Goal: Find specific page/section: Find specific page/section

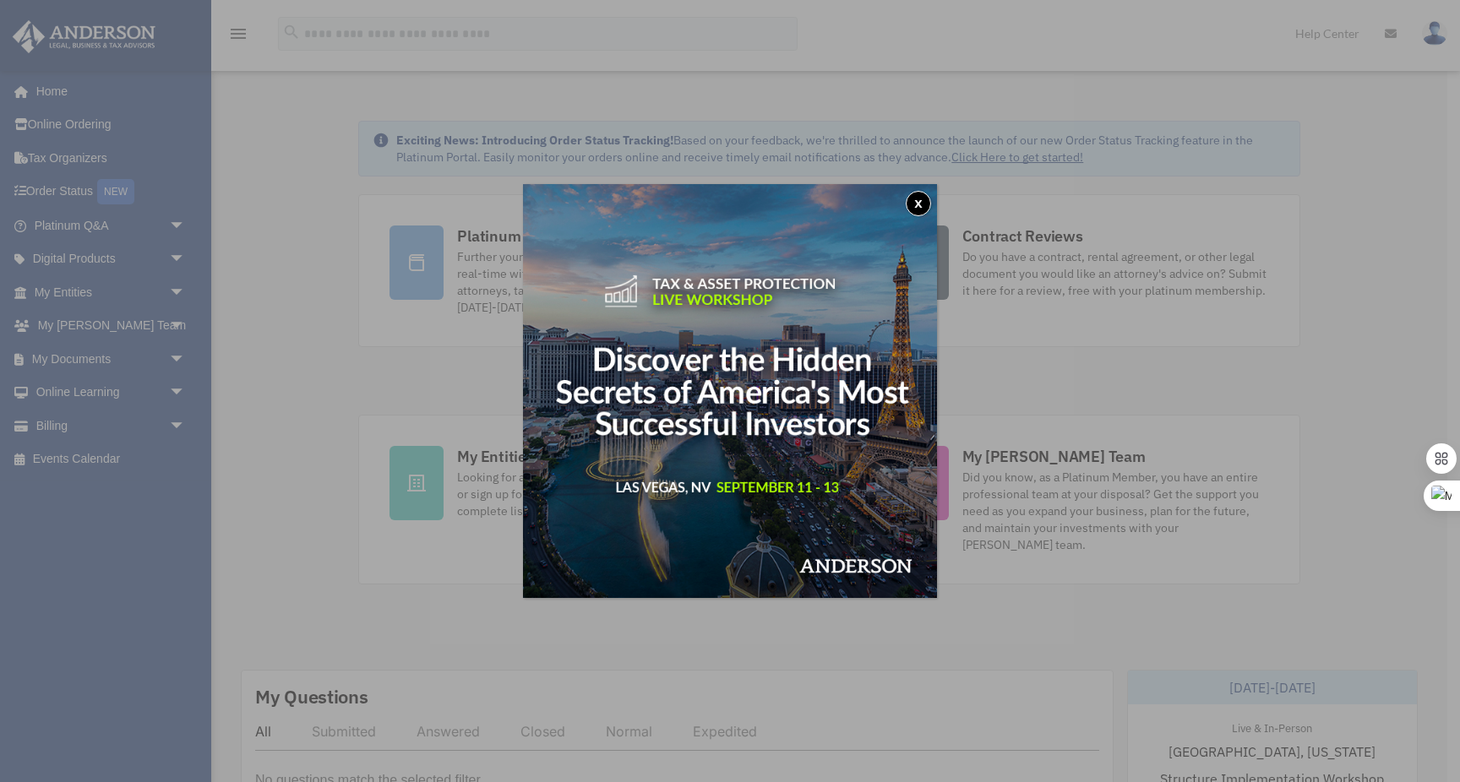
click at [917, 206] on button "x" at bounding box center [918, 203] width 25 height 25
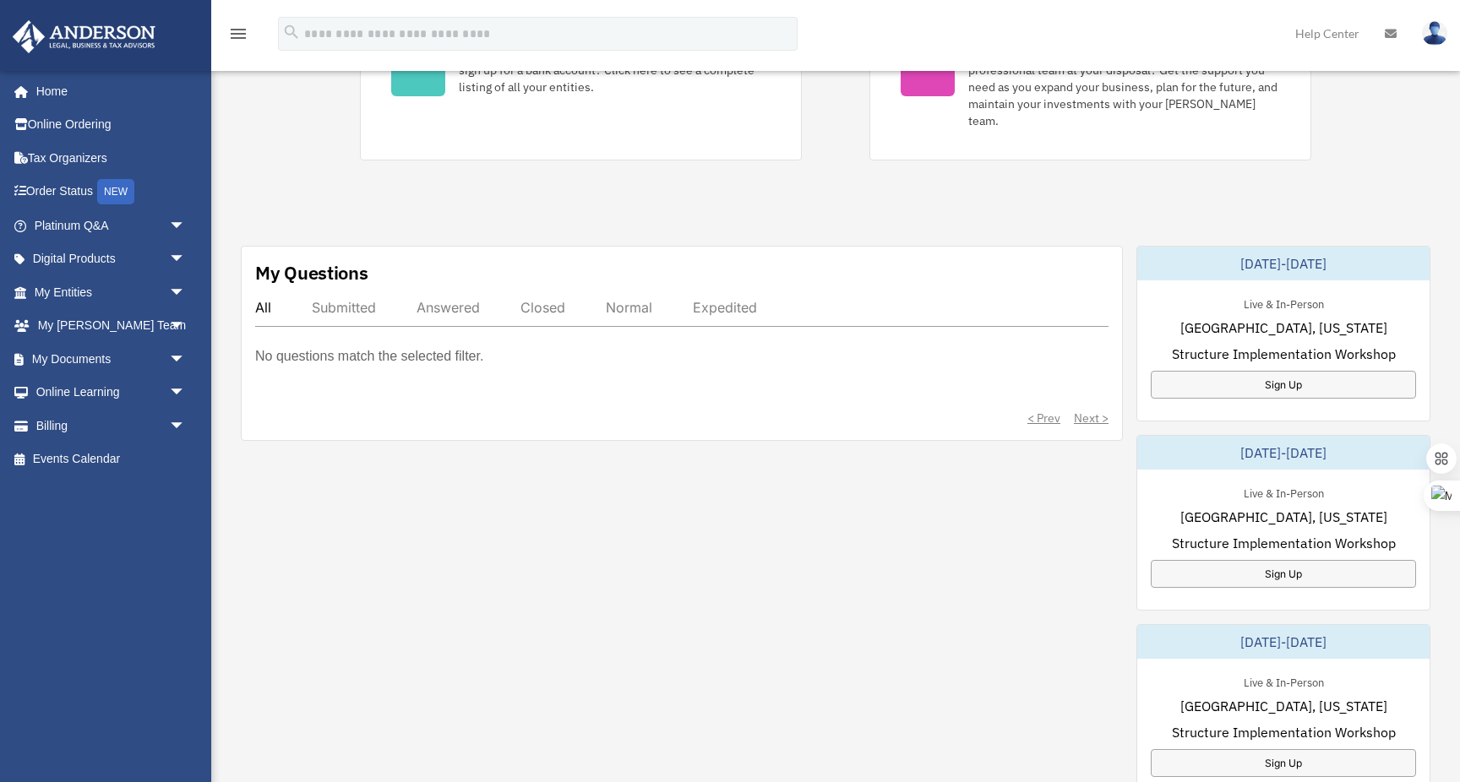
scroll to position [427, 0]
click at [178, 327] on span "arrow_drop_down" at bounding box center [186, 326] width 34 height 35
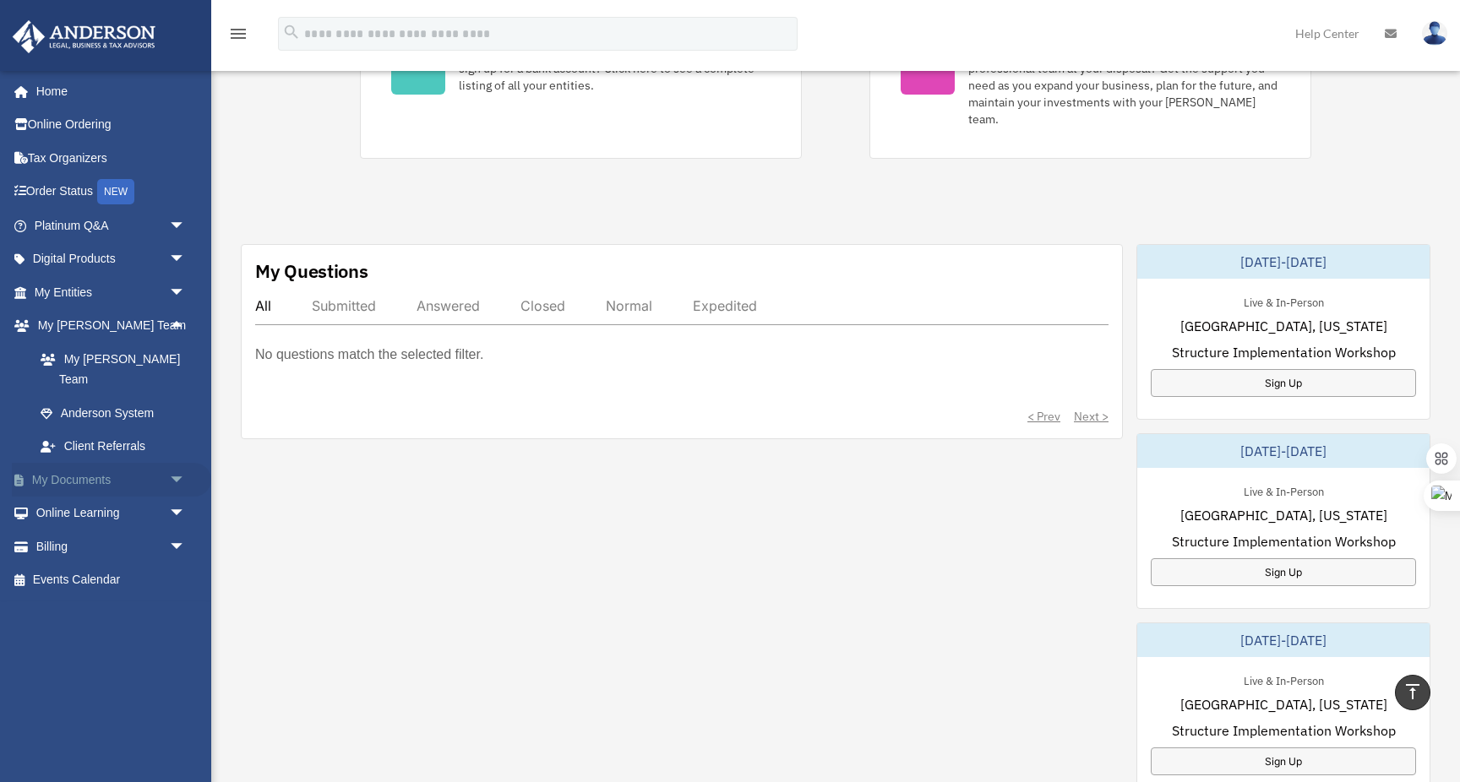
click at [176, 463] on span "arrow_drop_down" at bounding box center [186, 480] width 34 height 35
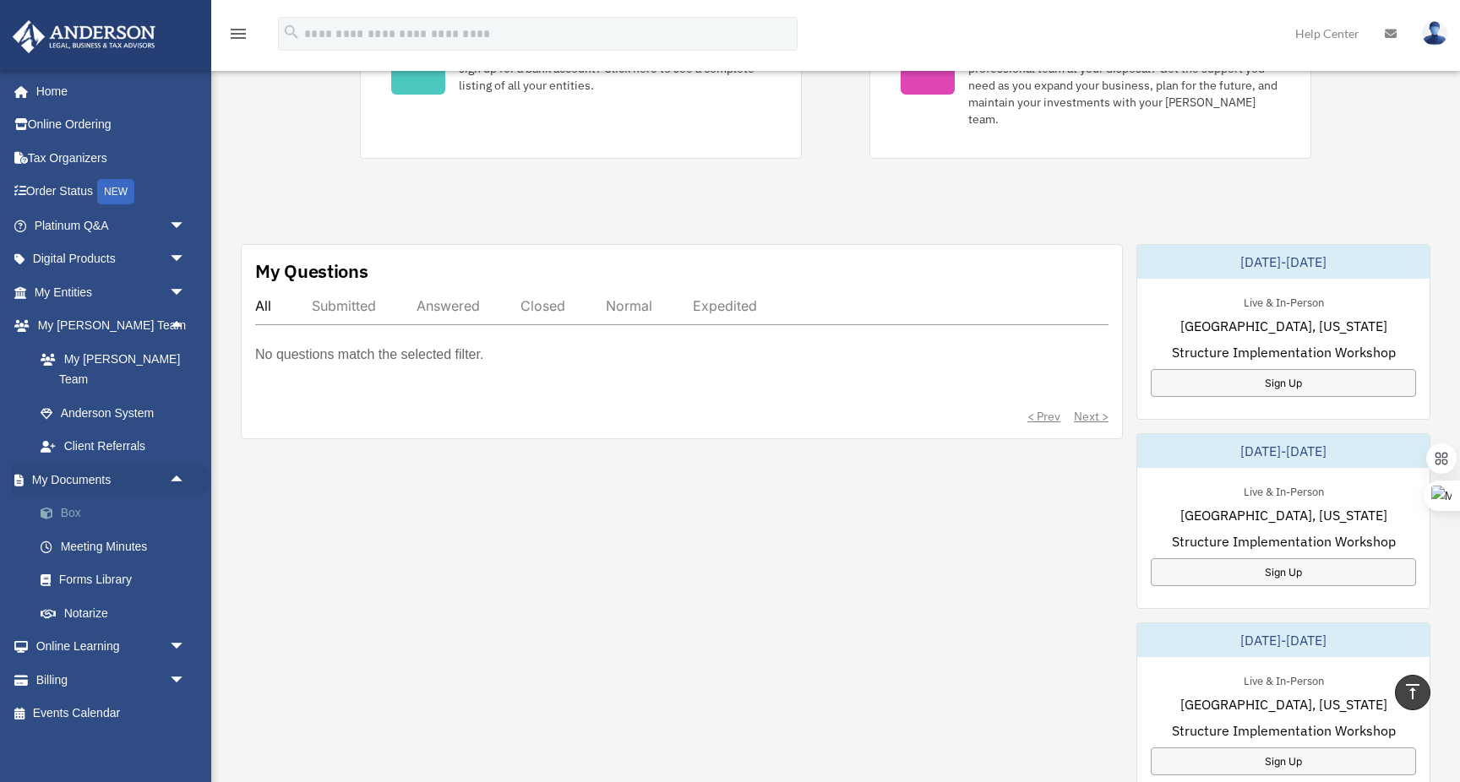
click at [75, 497] on link "Box" at bounding box center [118, 514] width 188 height 34
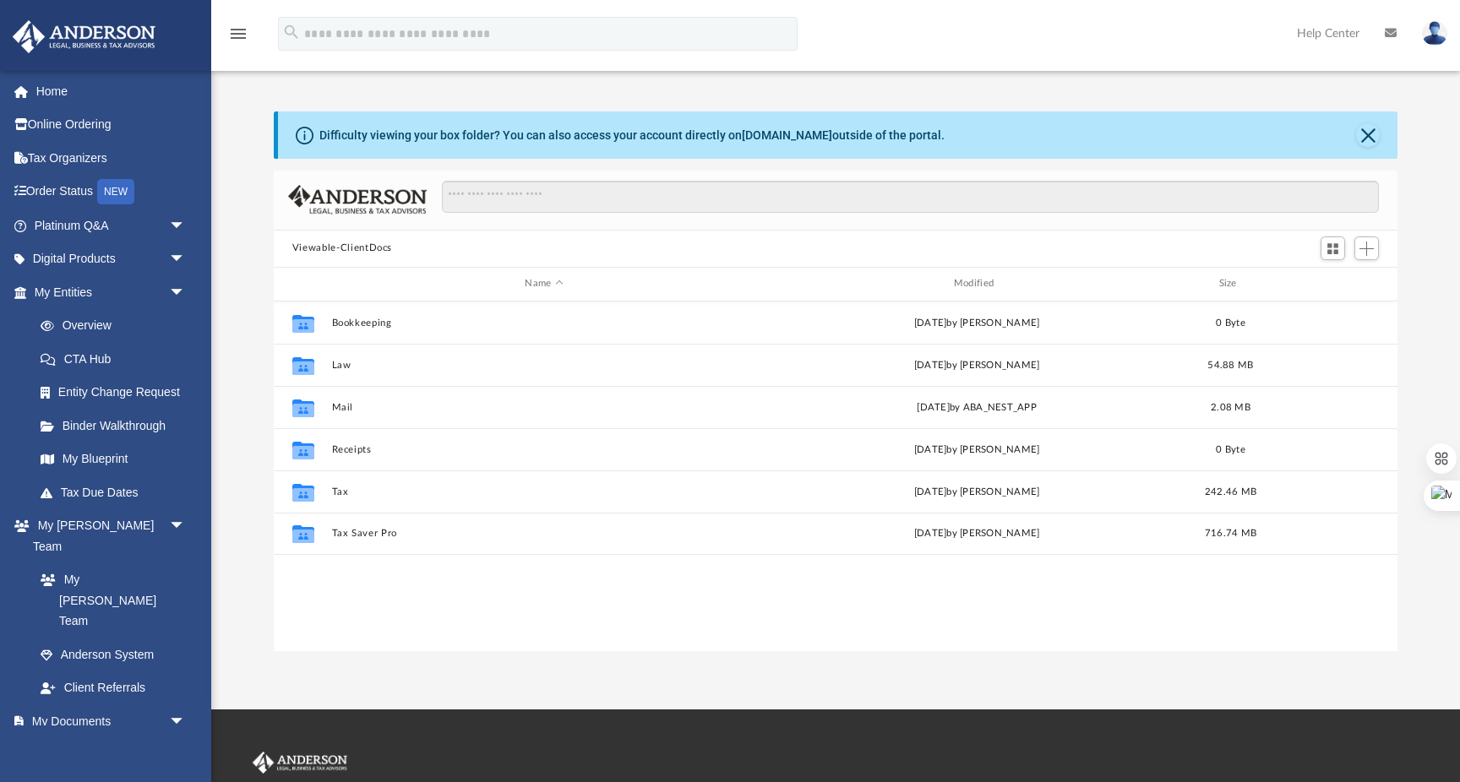
scroll to position [384, 1124]
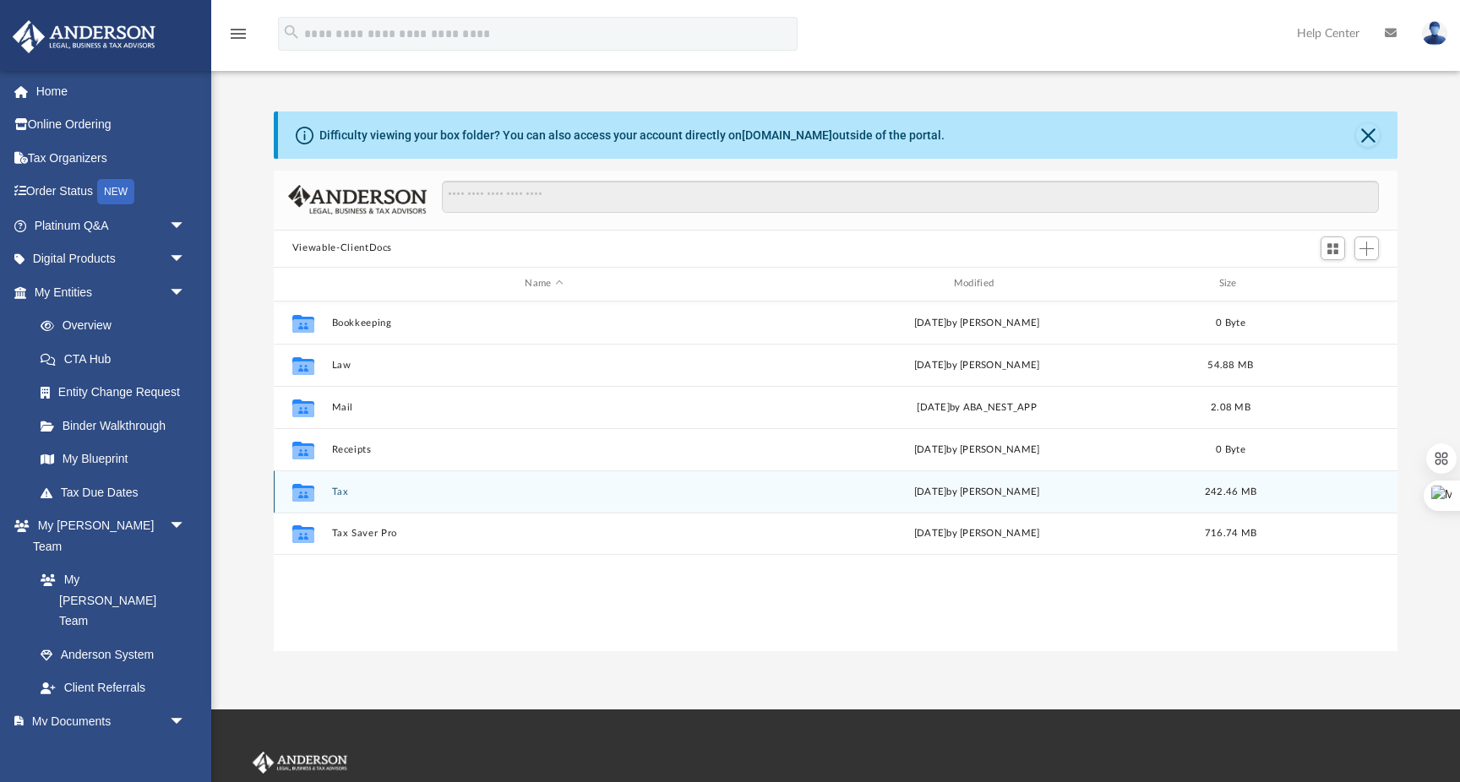
click at [335, 491] on button "Tax" at bounding box center [543, 492] width 425 height 11
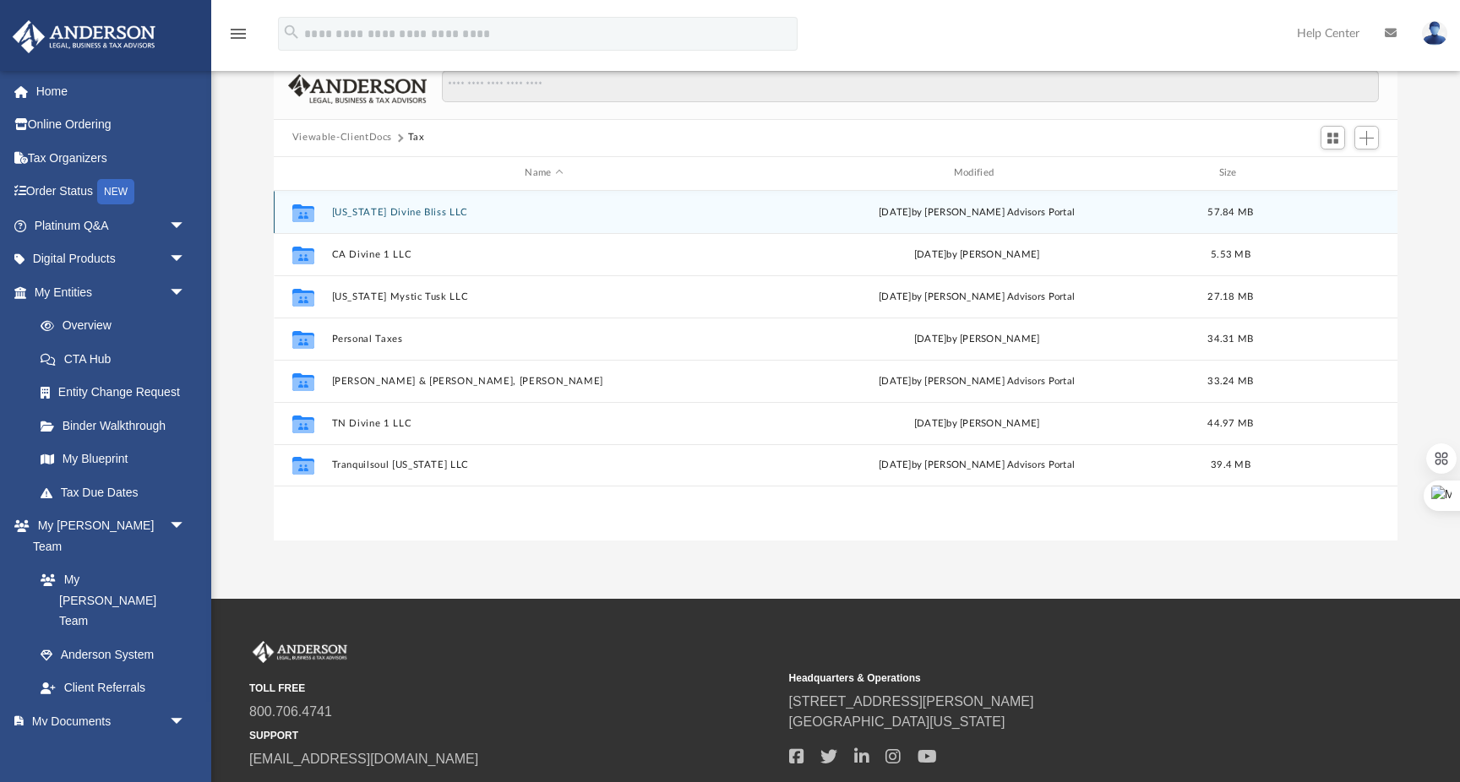
scroll to position [120, 0]
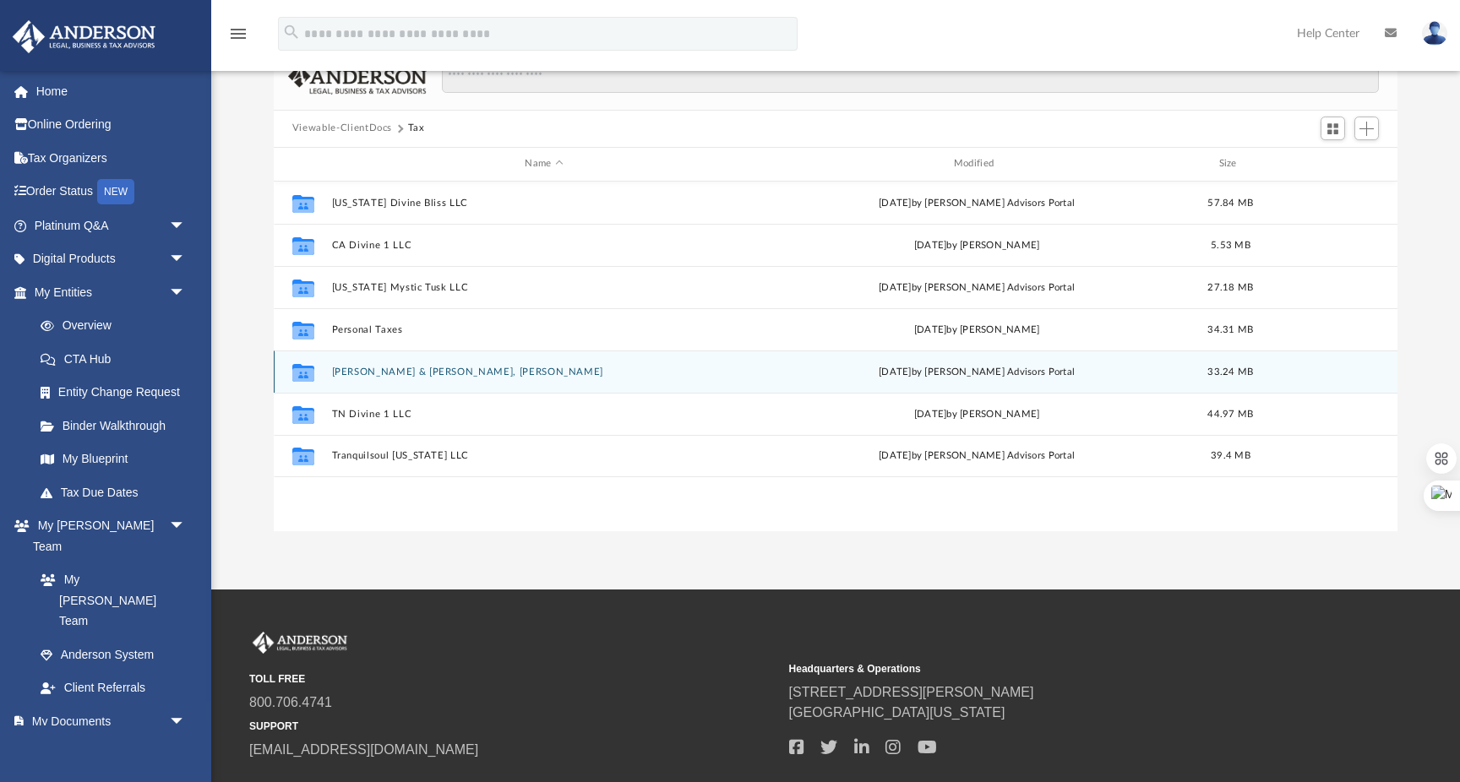
click at [400, 367] on button "[PERSON_NAME] & [PERSON_NAME], [PERSON_NAME]" at bounding box center [543, 372] width 425 height 11
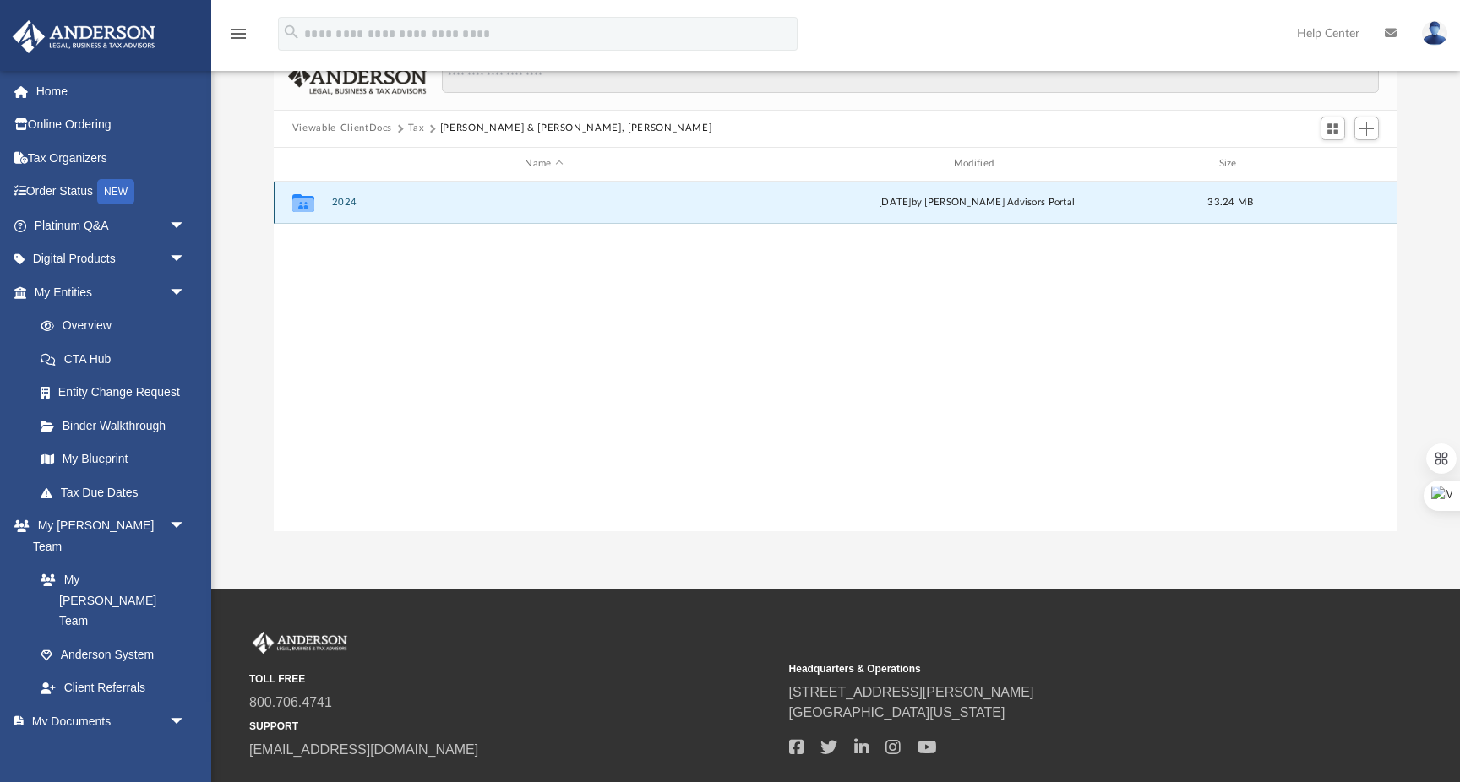
click at [343, 199] on button "2024" at bounding box center [543, 202] width 425 height 11
click at [362, 206] on button "Digital Tax Organizer" at bounding box center [543, 202] width 425 height 11
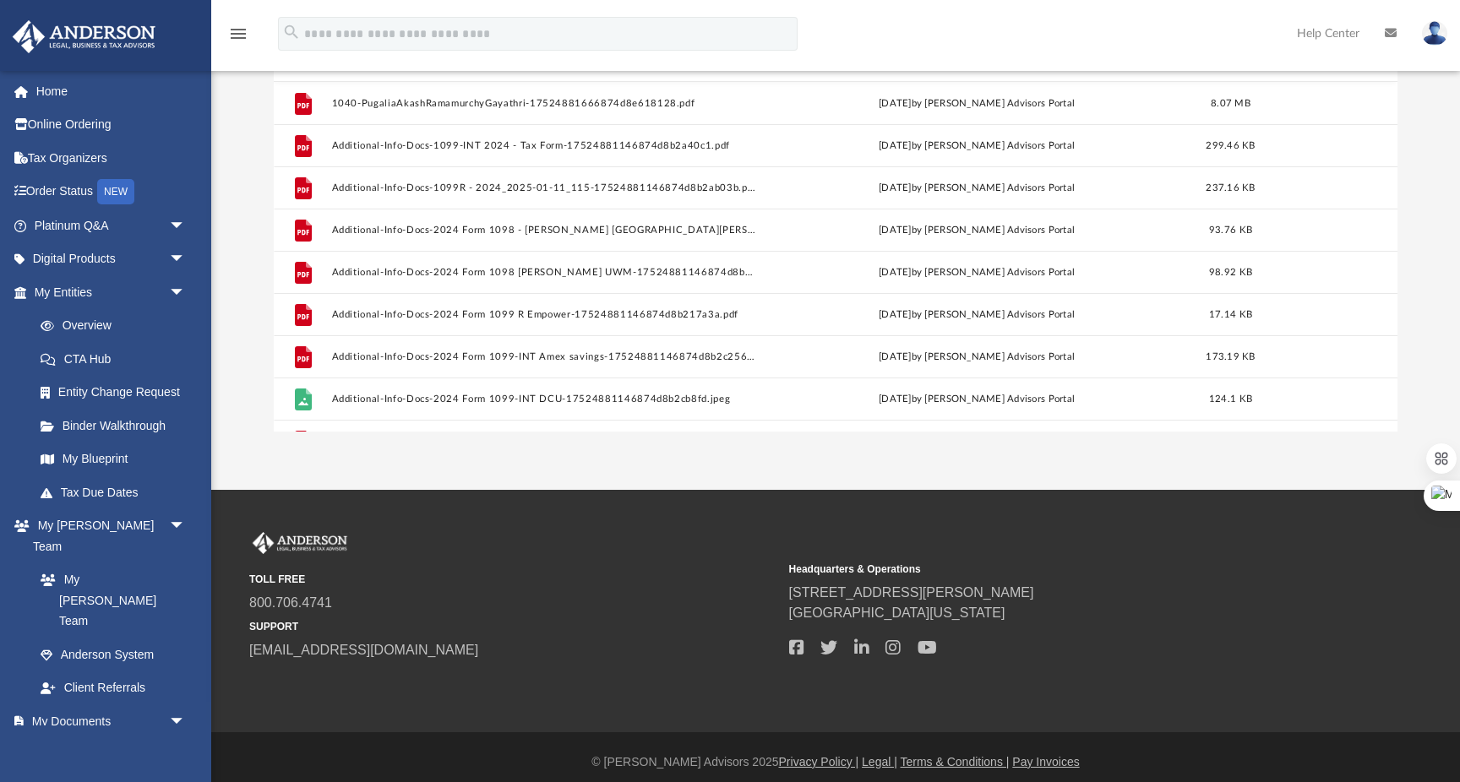
scroll to position [0, 0]
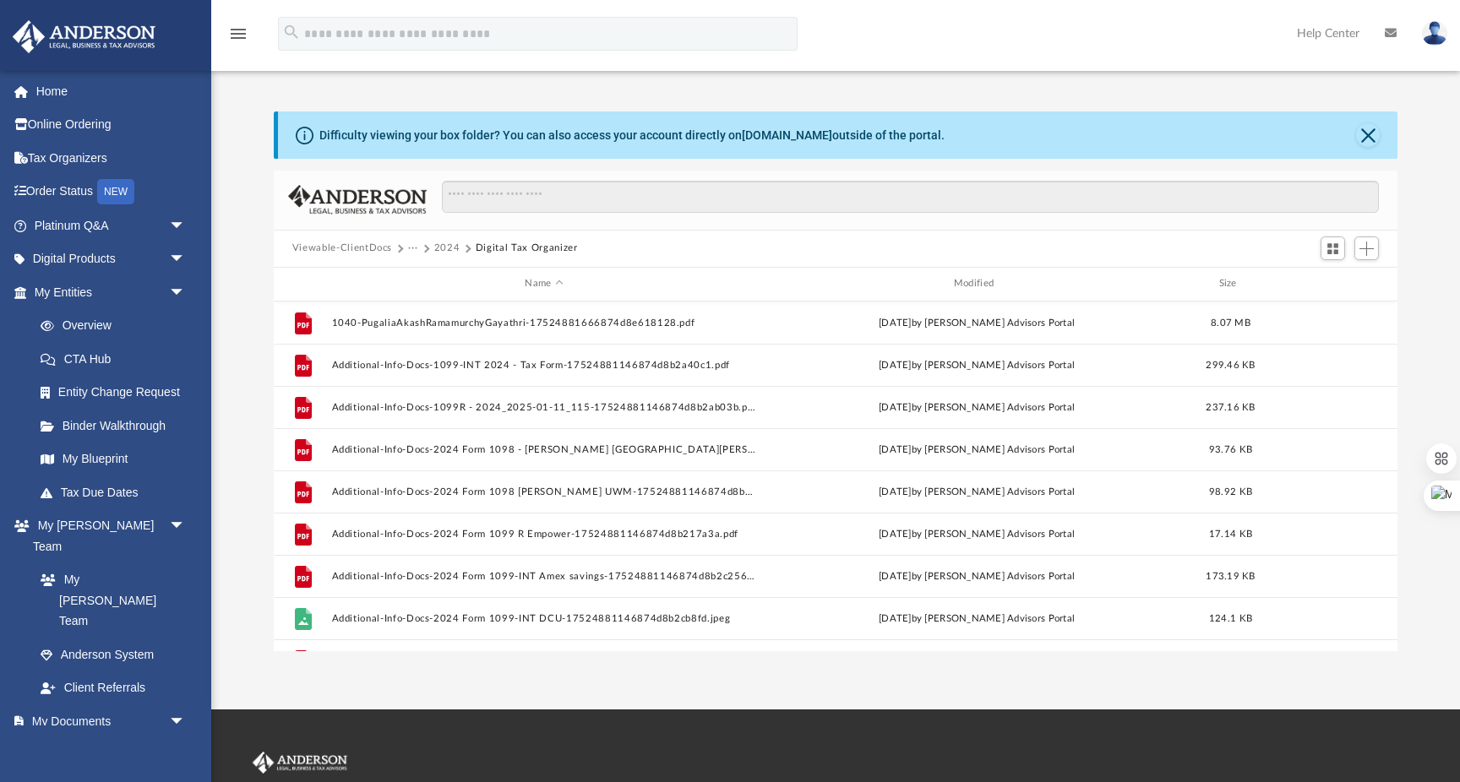
click at [447, 244] on button "2024" at bounding box center [447, 248] width 26 height 15
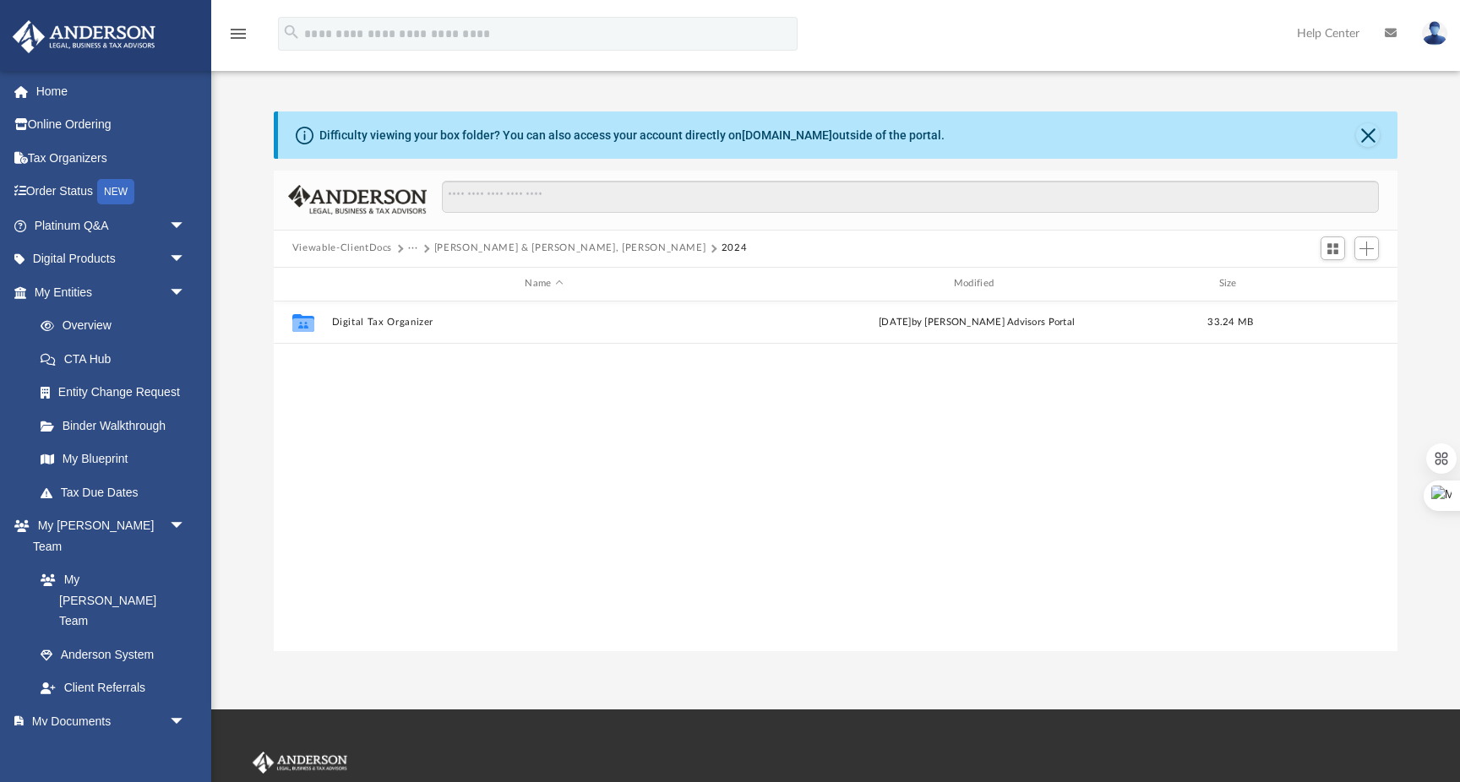
click at [532, 253] on button "[PERSON_NAME] & [PERSON_NAME], [PERSON_NAME]" at bounding box center [570, 248] width 272 height 15
click at [420, 248] on button "Tax" at bounding box center [416, 248] width 17 height 15
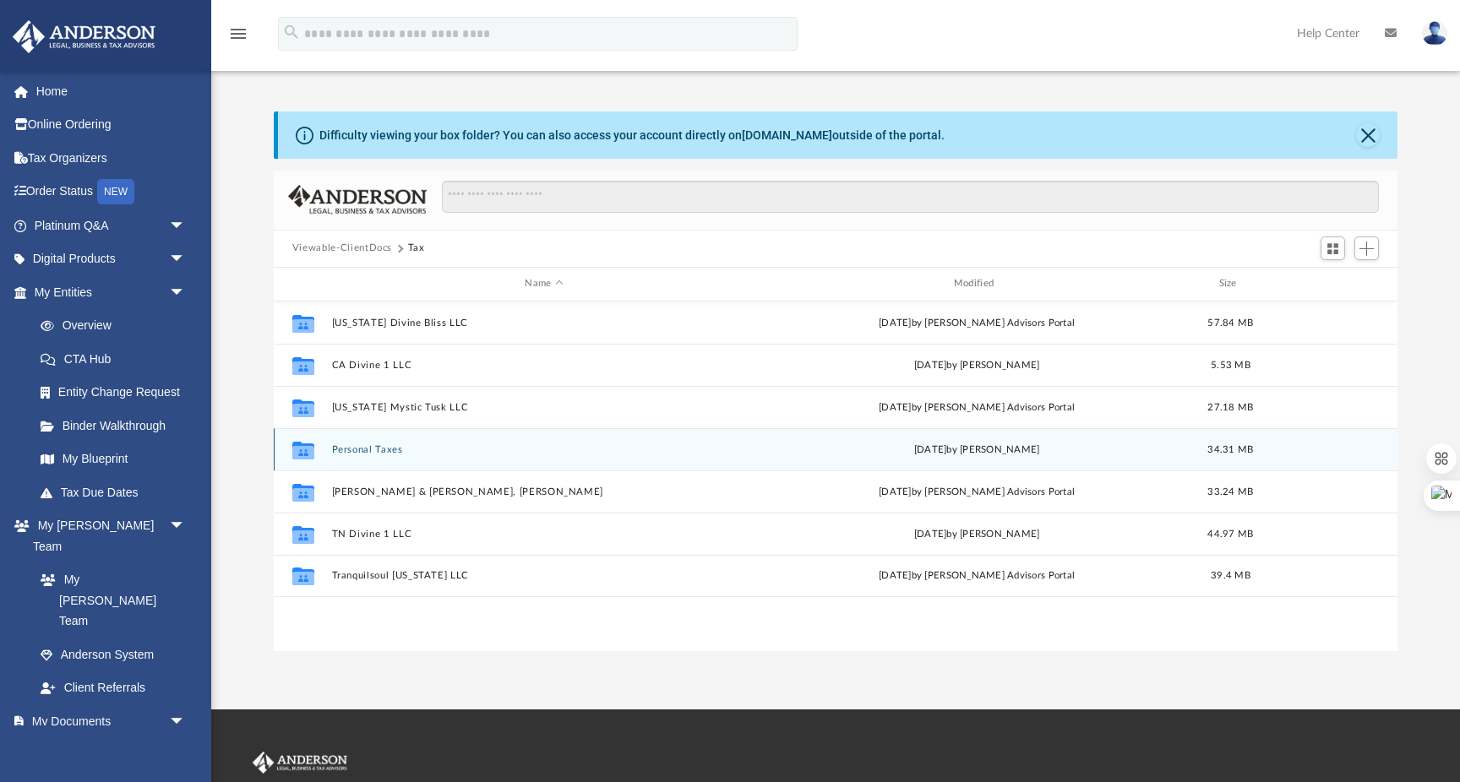
click at [376, 455] on div "Collaborated Folder Personal Taxes [DATE] by [PERSON_NAME] 34.31 MB" at bounding box center [836, 449] width 1124 height 42
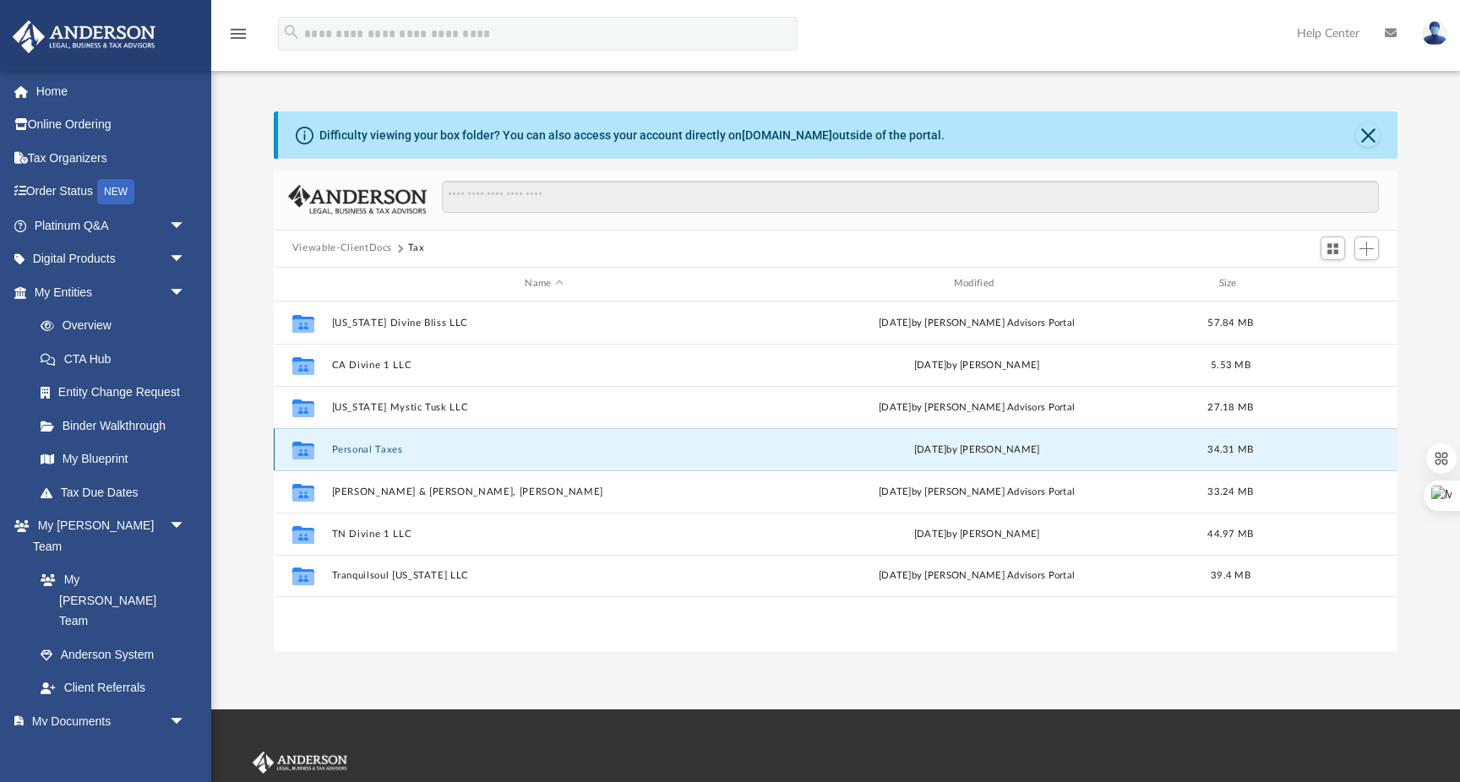
click at [378, 454] on button "Personal Taxes" at bounding box center [543, 449] width 425 height 11
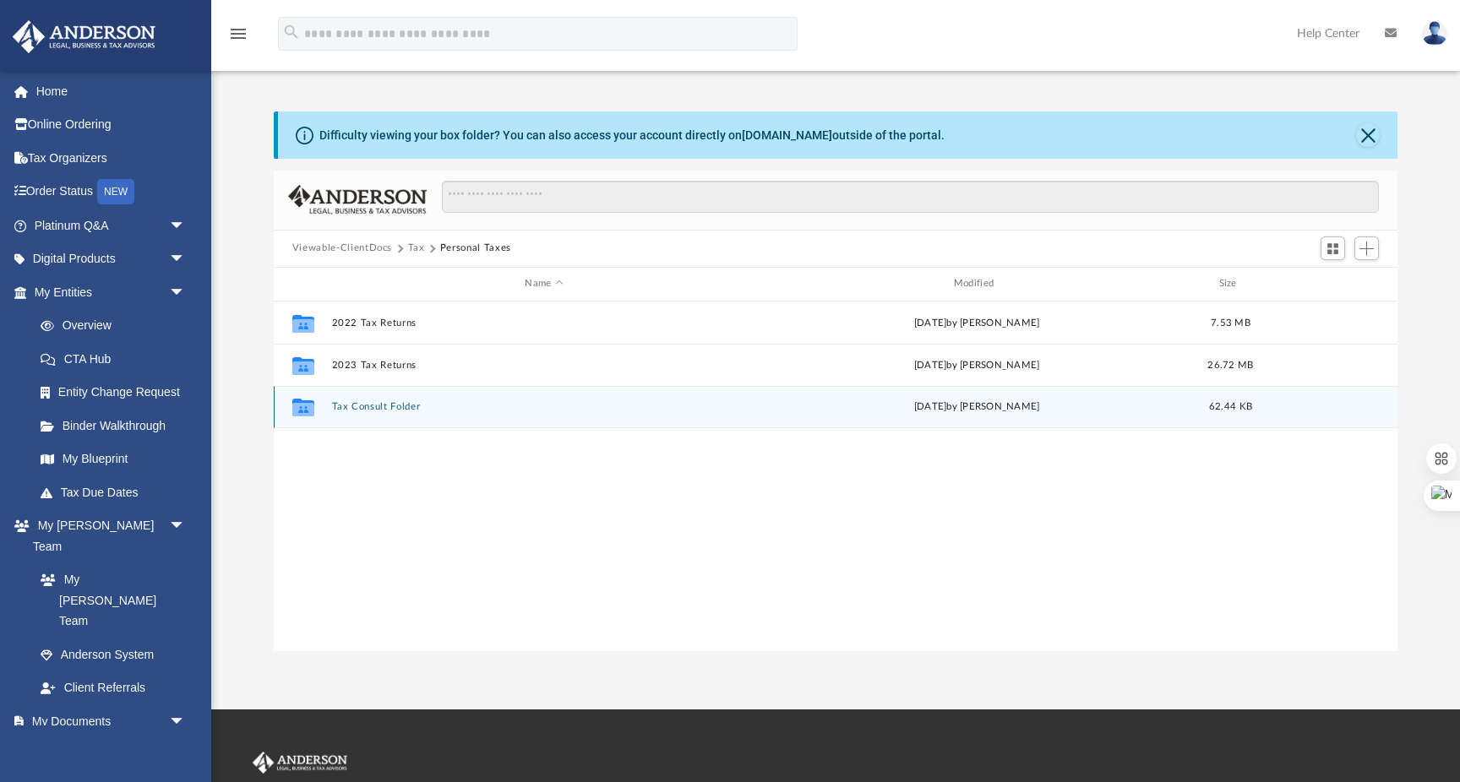
click at [376, 415] on div "Collaborated Folder Tax Consult Folder [DATE] by [PERSON_NAME] 62.44 KB" at bounding box center [836, 407] width 1124 height 42
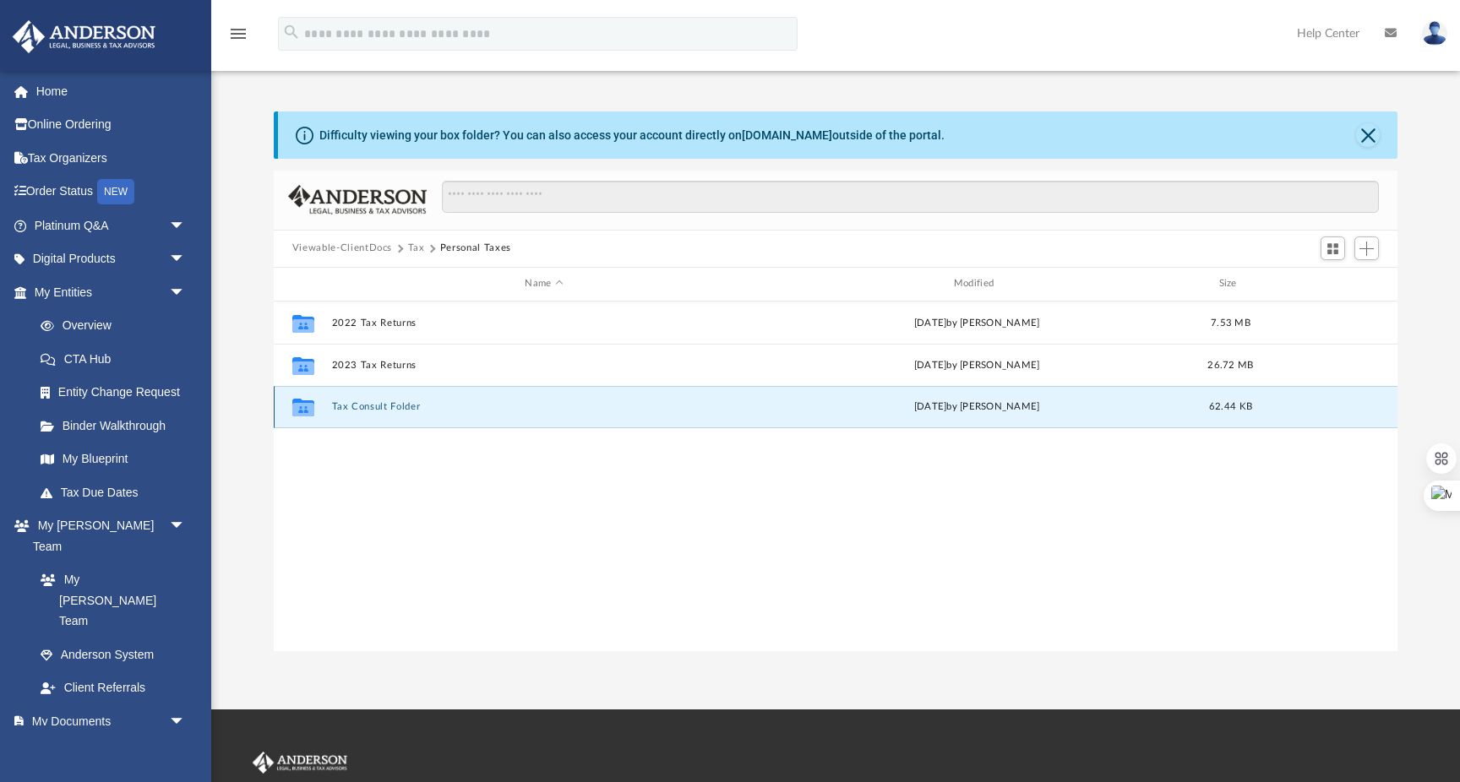
click at [384, 404] on button "Tax Consult Folder" at bounding box center [543, 406] width 425 height 11
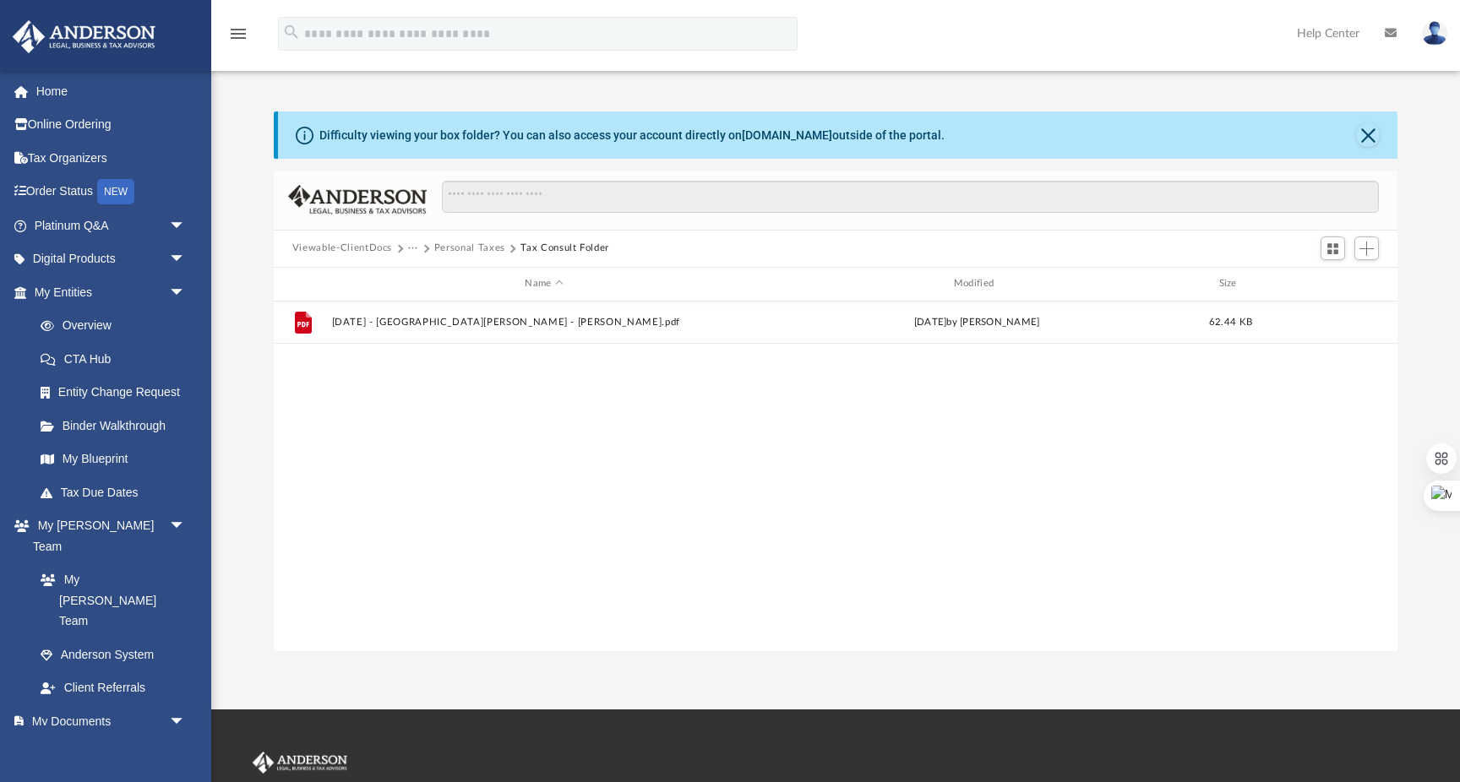
click at [465, 248] on button "Personal Taxes" at bounding box center [469, 248] width 71 height 15
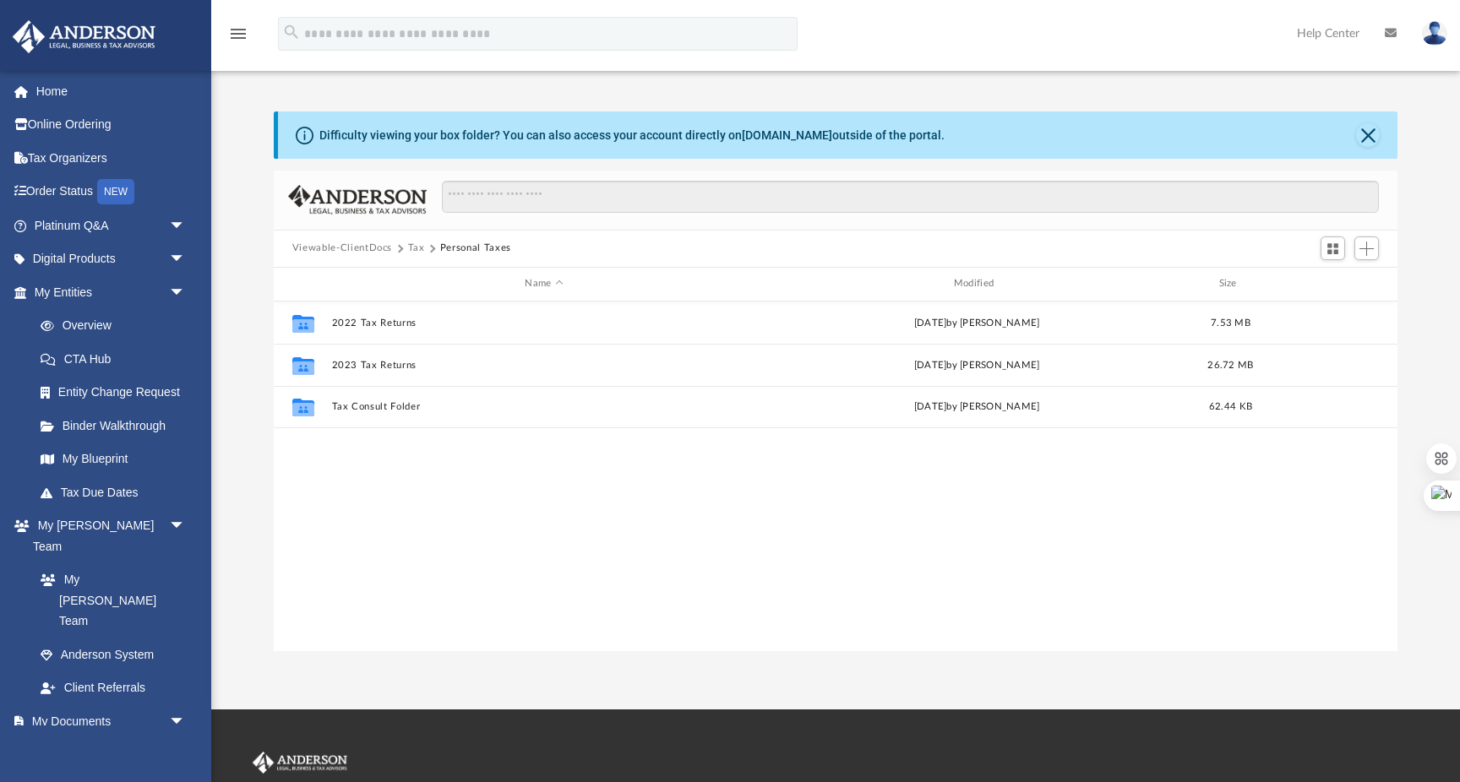
click at [419, 249] on button "Tax" at bounding box center [416, 248] width 17 height 15
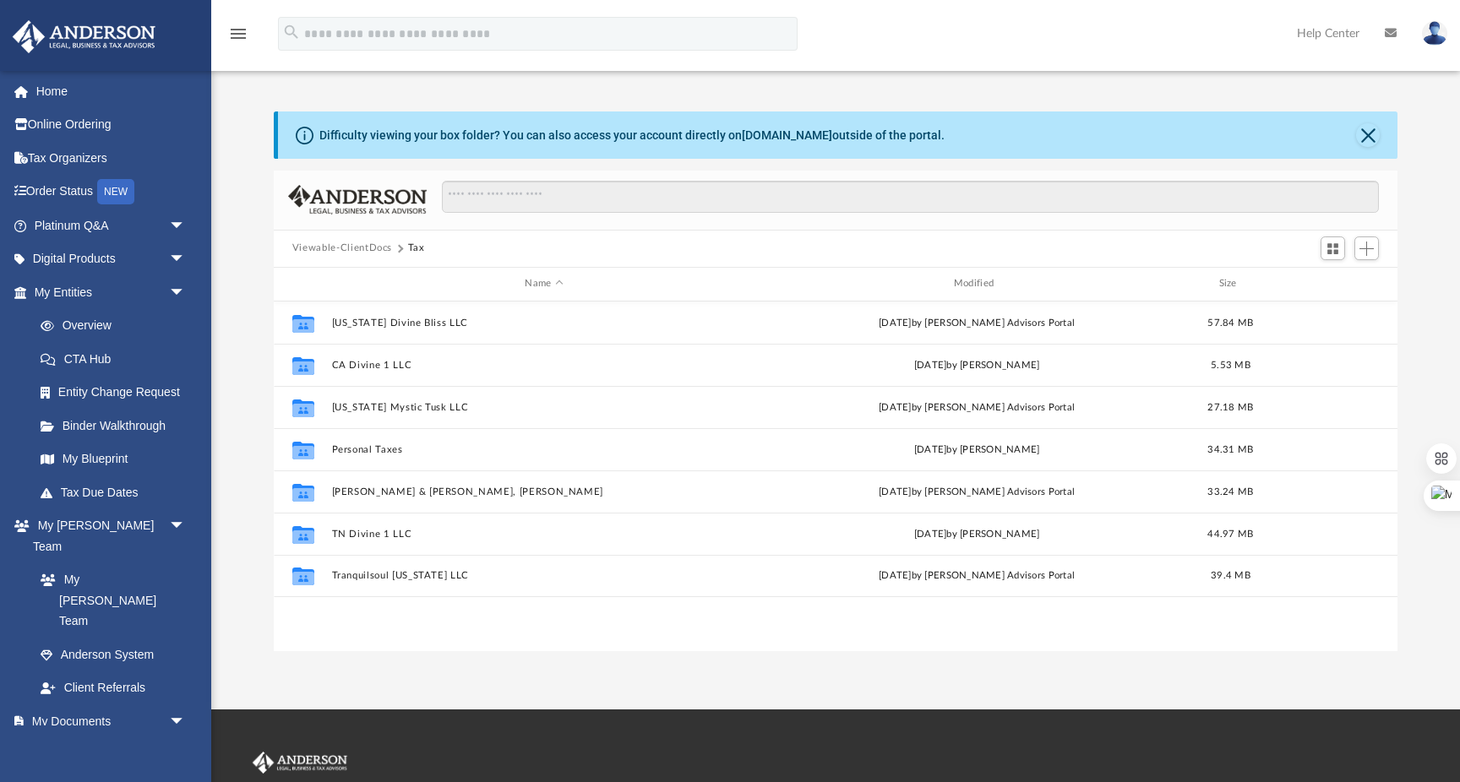
click at [353, 245] on button "Viewable-ClientDocs" at bounding box center [342, 248] width 100 height 15
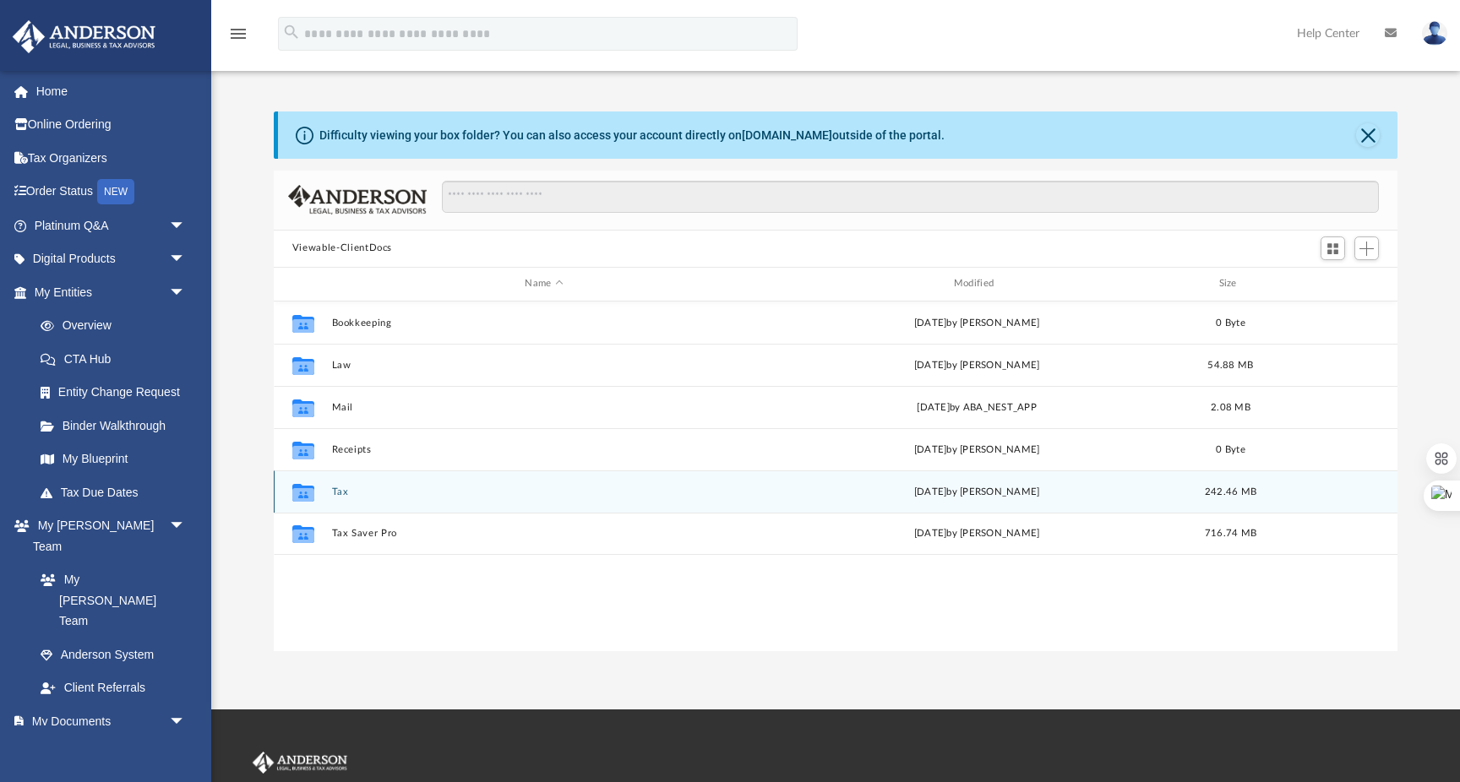
click at [349, 499] on div "Collaborated Folder Tax [DATE] by [PERSON_NAME] 242.46 MB" at bounding box center [836, 492] width 1124 height 42
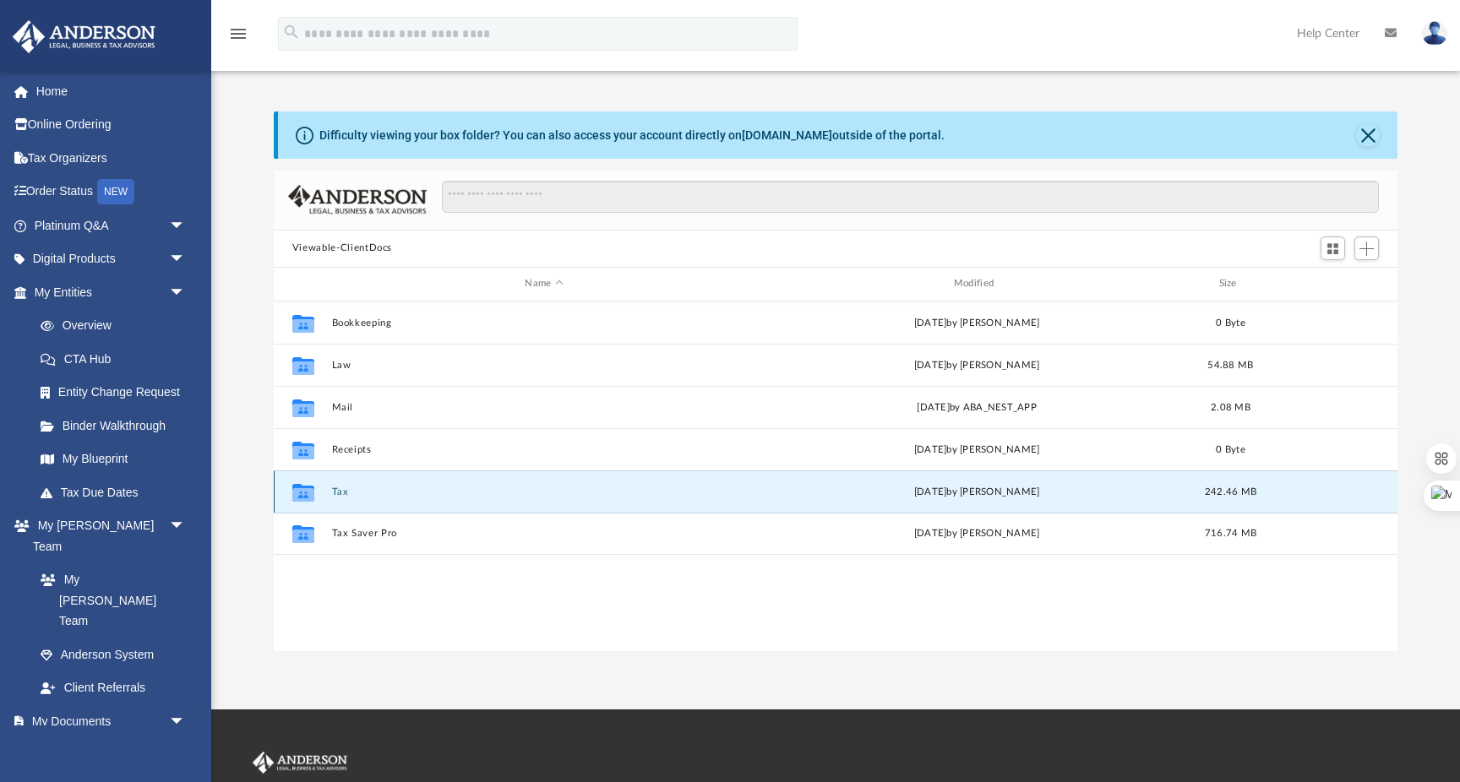
click at [348, 496] on div "Collaborated Folder Tax [DATE] by [PERSON_NAME] 242.46 MB" at bounding box center [836, 492] width 1124 height 42
click at [347, 495] on button "Tax" at bounding box center [543, 492] width 425 height 11
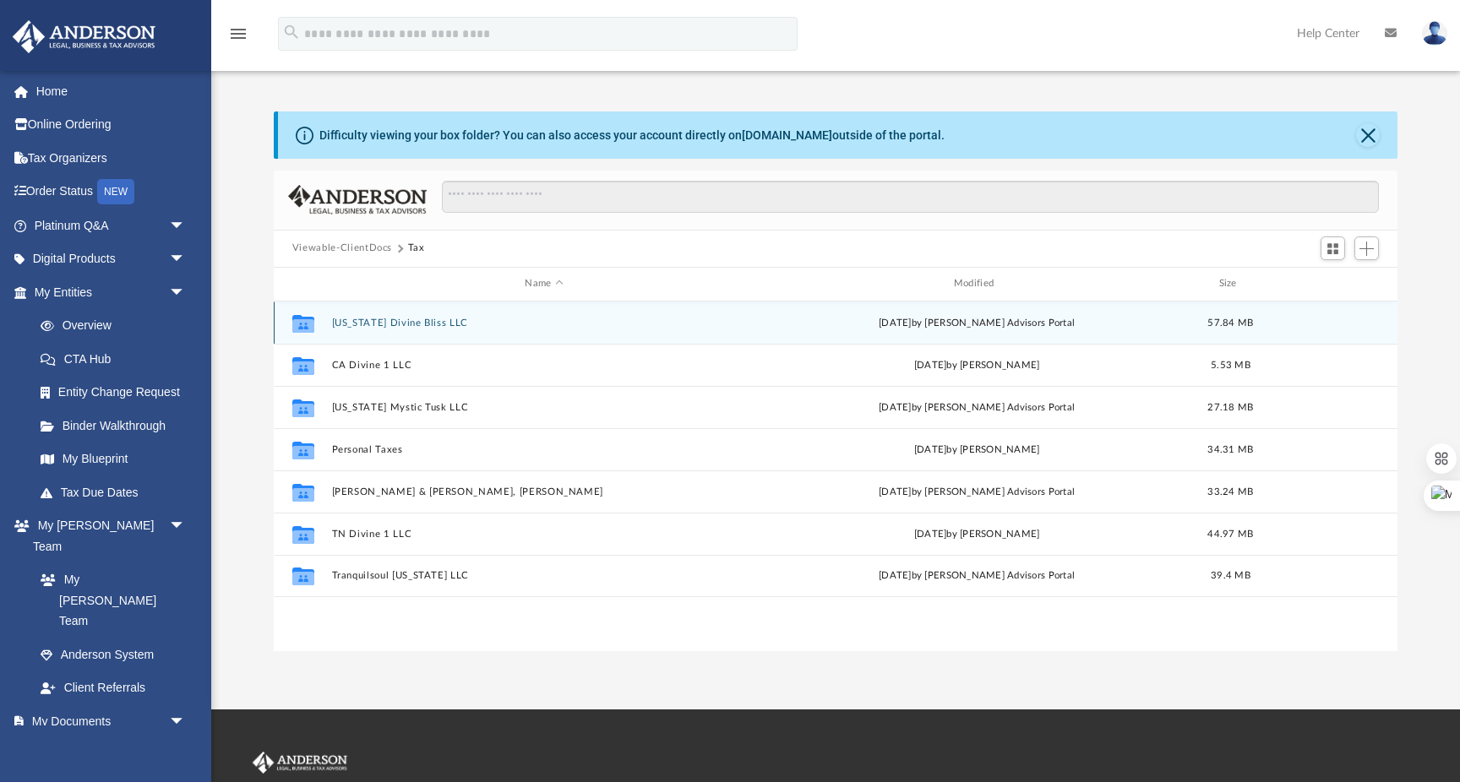
click at [373, 326] on button "[US_STATE] Divine Bliss LLC" at bounding box center [543, 323] width 425 height 11
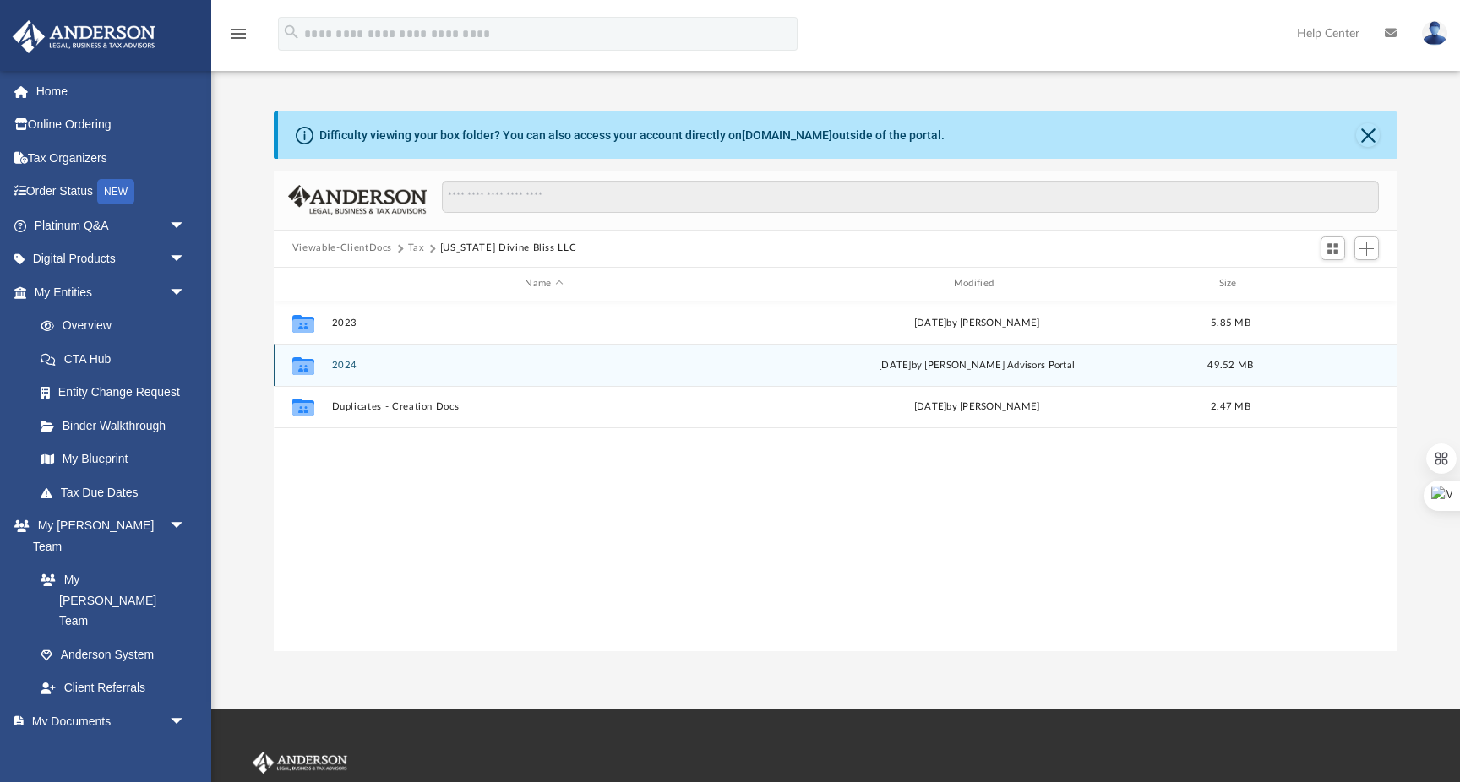
click at [355, 372] on div "Collaborated Folder 2024 [DATE] by [PERSON_NAME] Advisors Portal 49.52 MB" at bounding box center [836, 365] width 1124 height 42
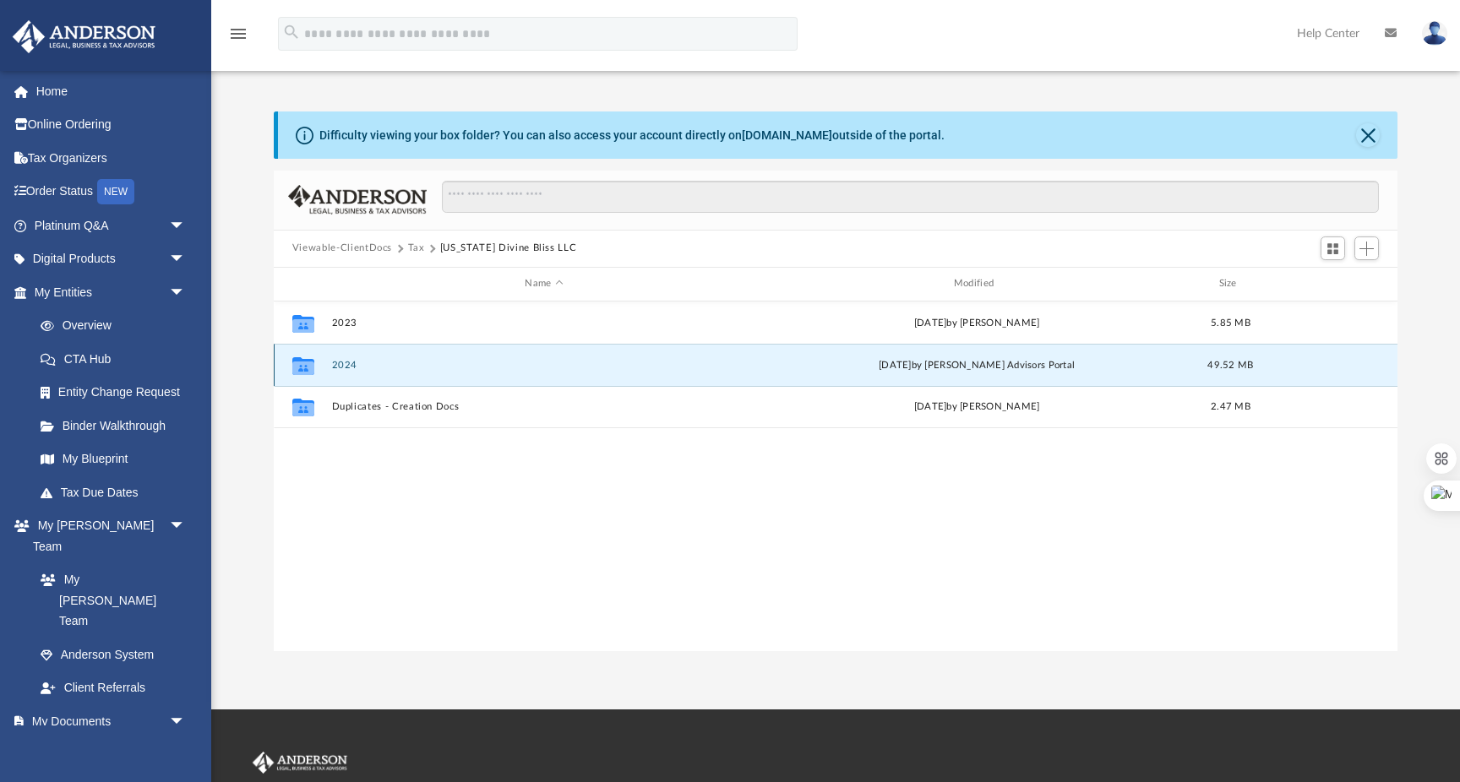
click at [349, 362] on button "2024" at bounding box center [543, 365] width 425 height 11
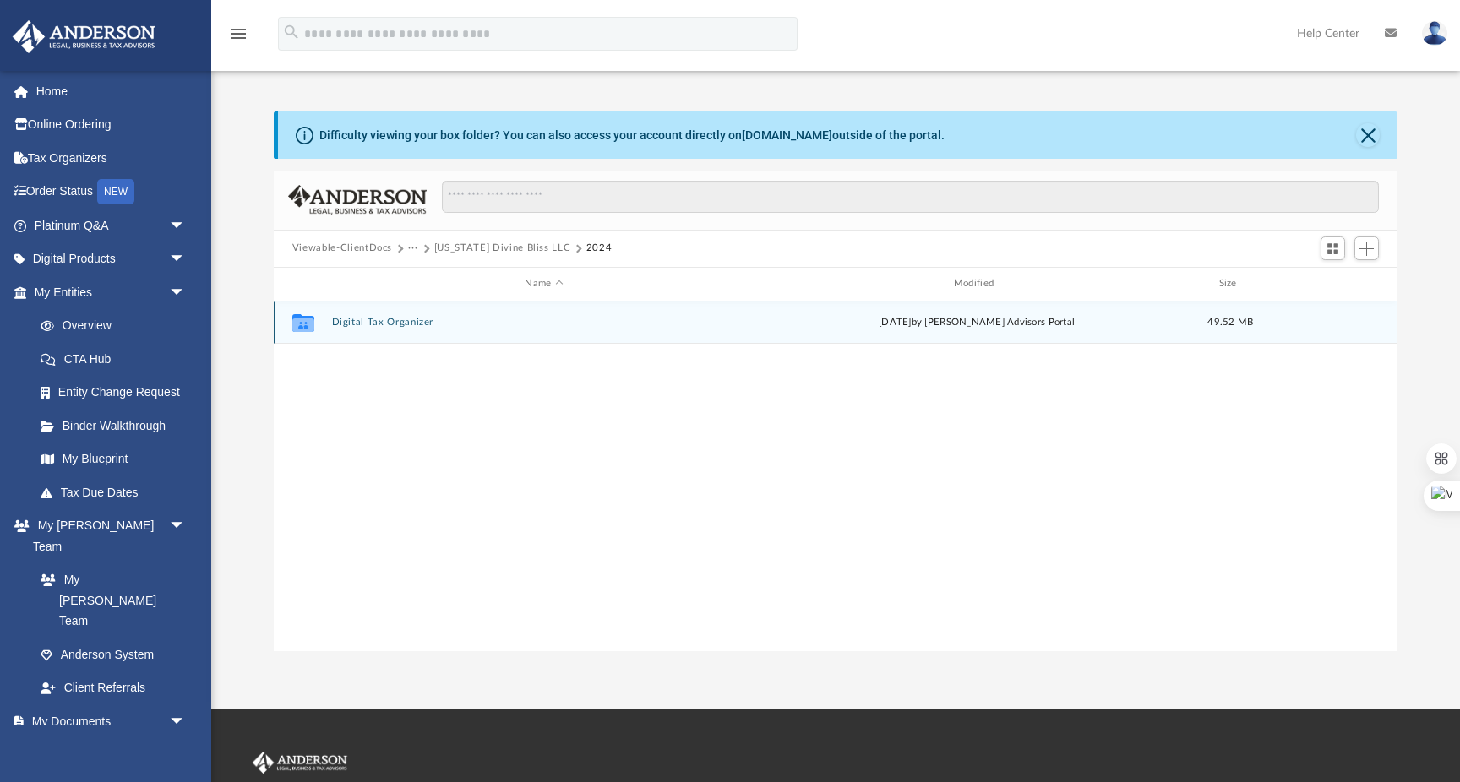
click at [422, 321] on button "Digital Tax Organizer" at bounding box center [543, 322] width 425 height 11
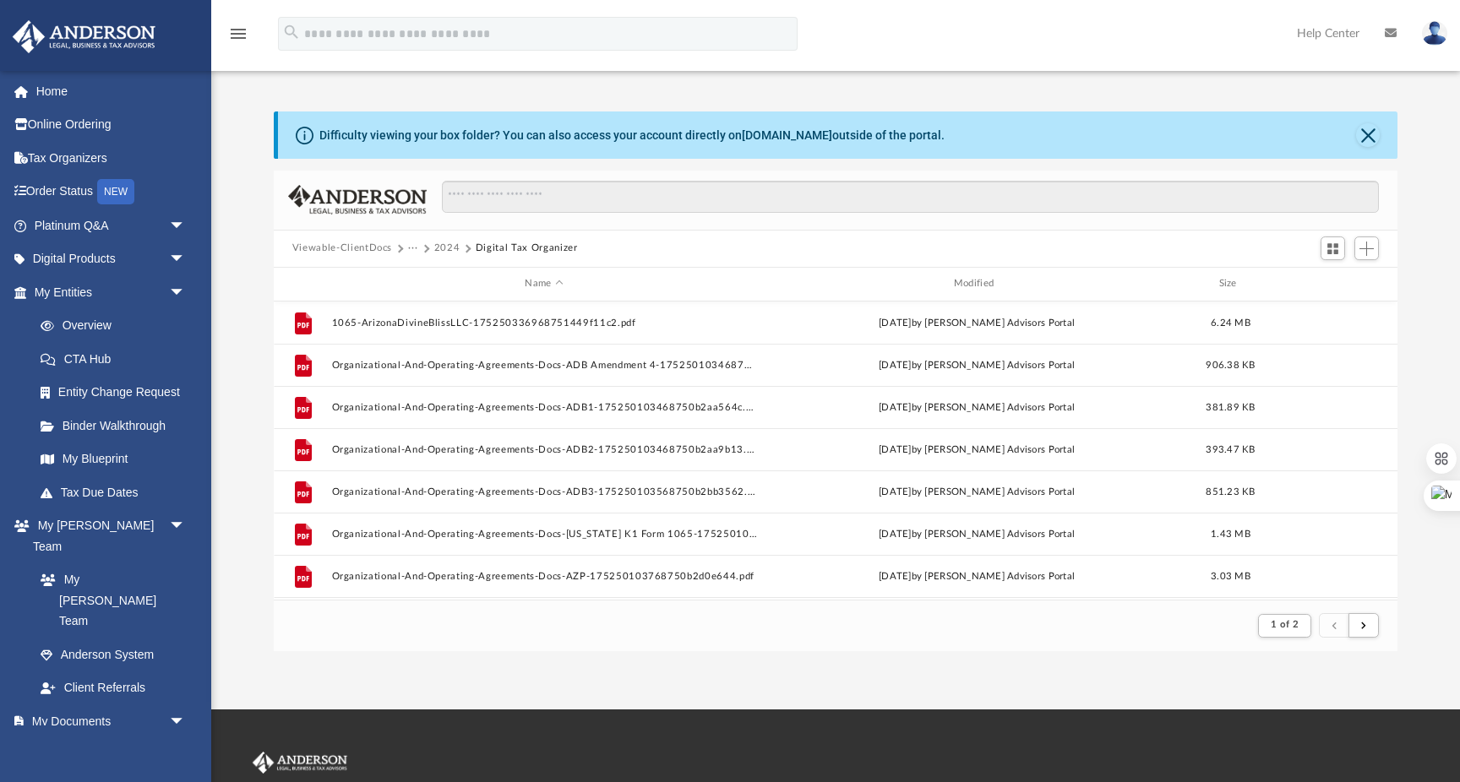
click at [444, 248] on button "2024" at bounding box center [447, 248] width 26 height 15
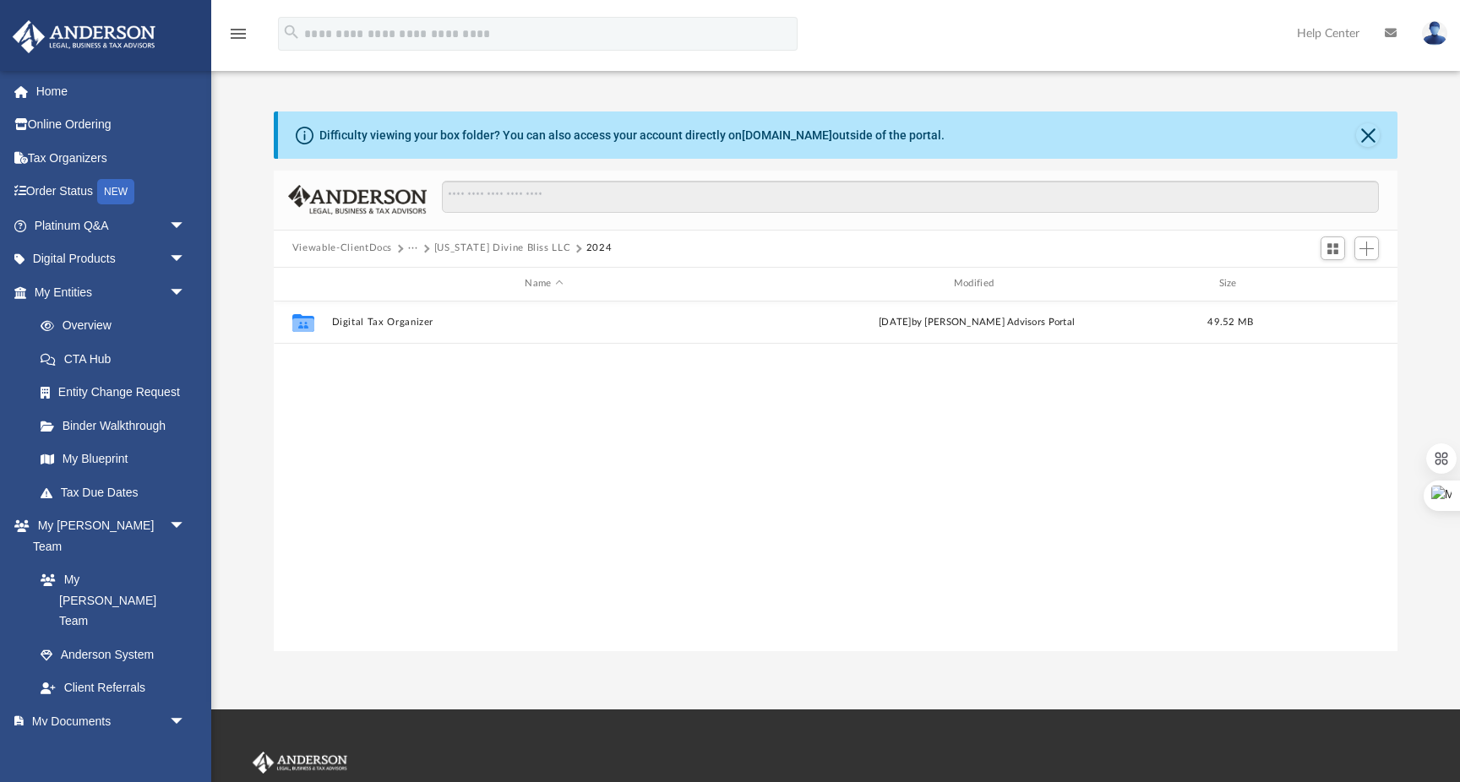
click at [419, 248] on span "···" at bounding box center [421, 248] width 26 height 15
click at [417, 249] on span "···" at bounding box center [421, 248] width 26 height 15
click at [414, 249] on button "···" at bounding box center [413, 248] width 11 height 15
click at [435, 250] on button "[US_STATE] Divine Bliss LLC" at bounding box center [502, 248] width 137 height 15
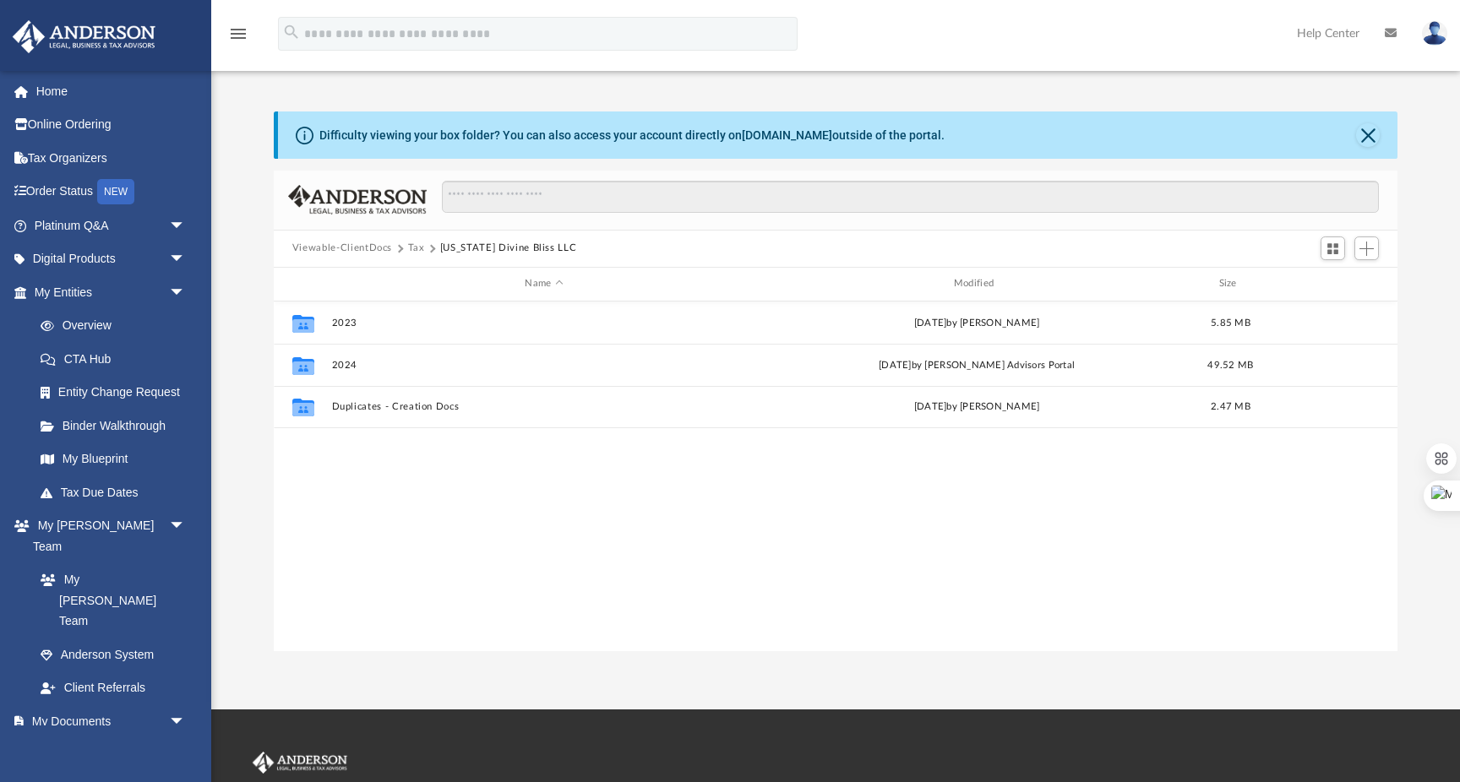
click at [416, 243] on button "Tax" at bounding box center [416, 248] width 17 height 15
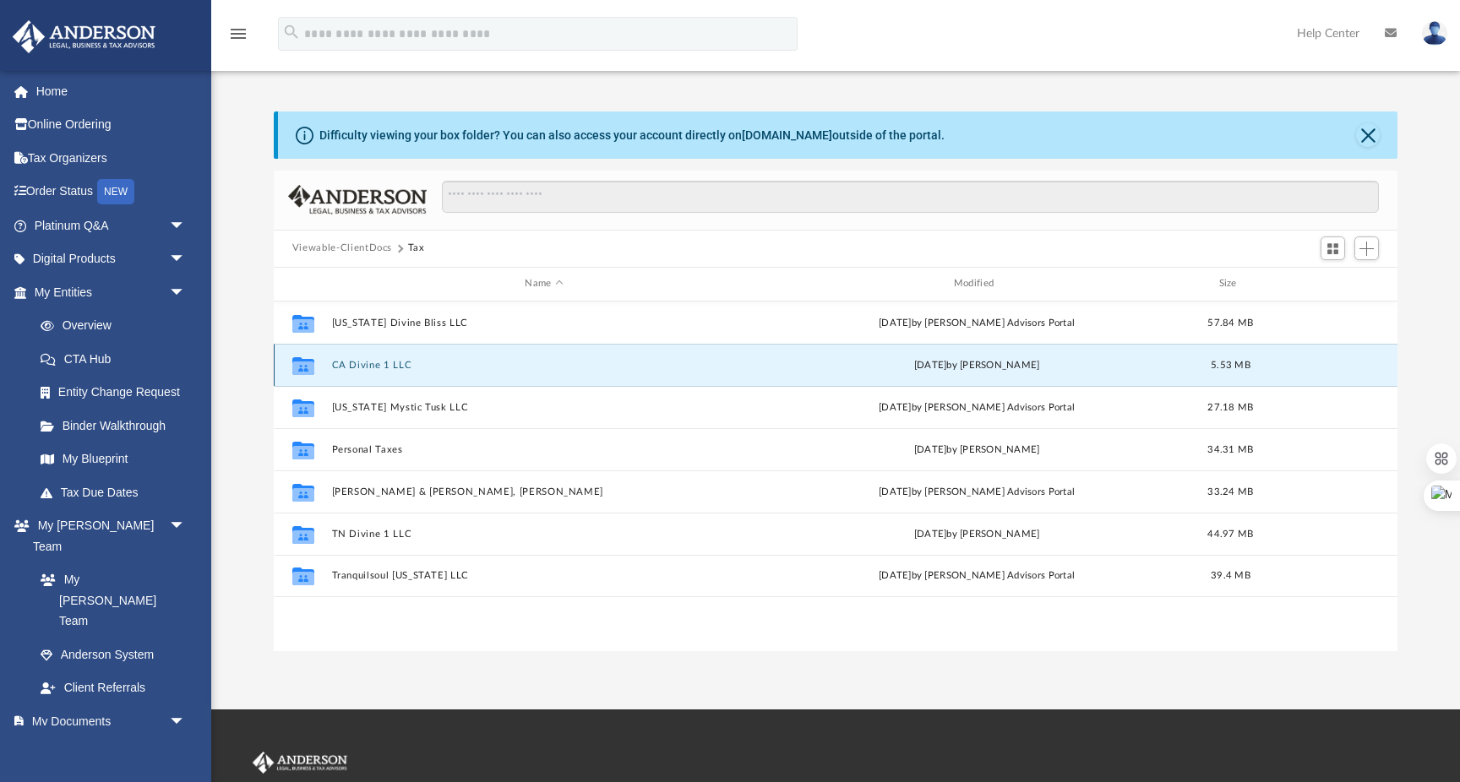
click at [389, 363] on button "CA Divine 1 LLC" at bounding box center [543, 365] width 425 height 11
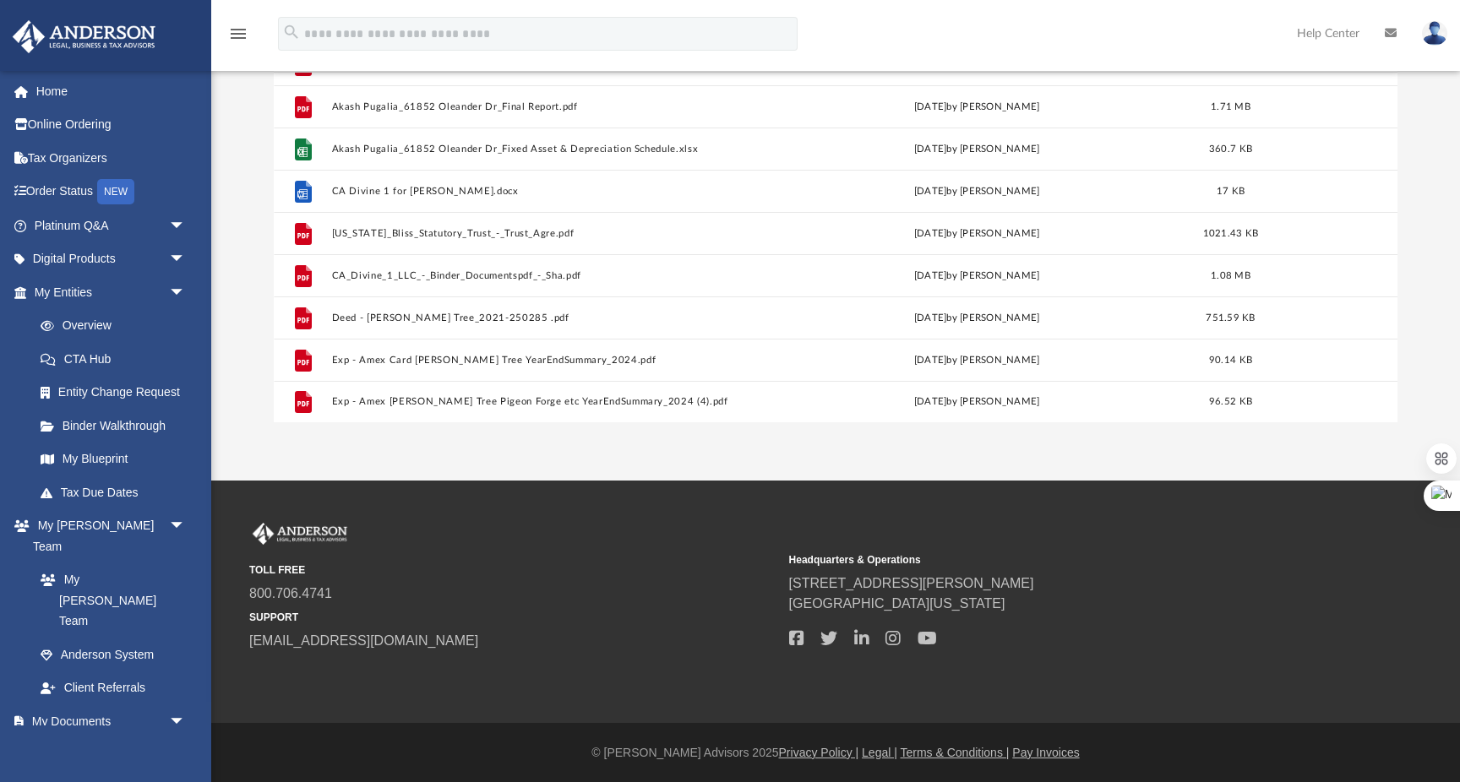
scroll to position [0, 0]
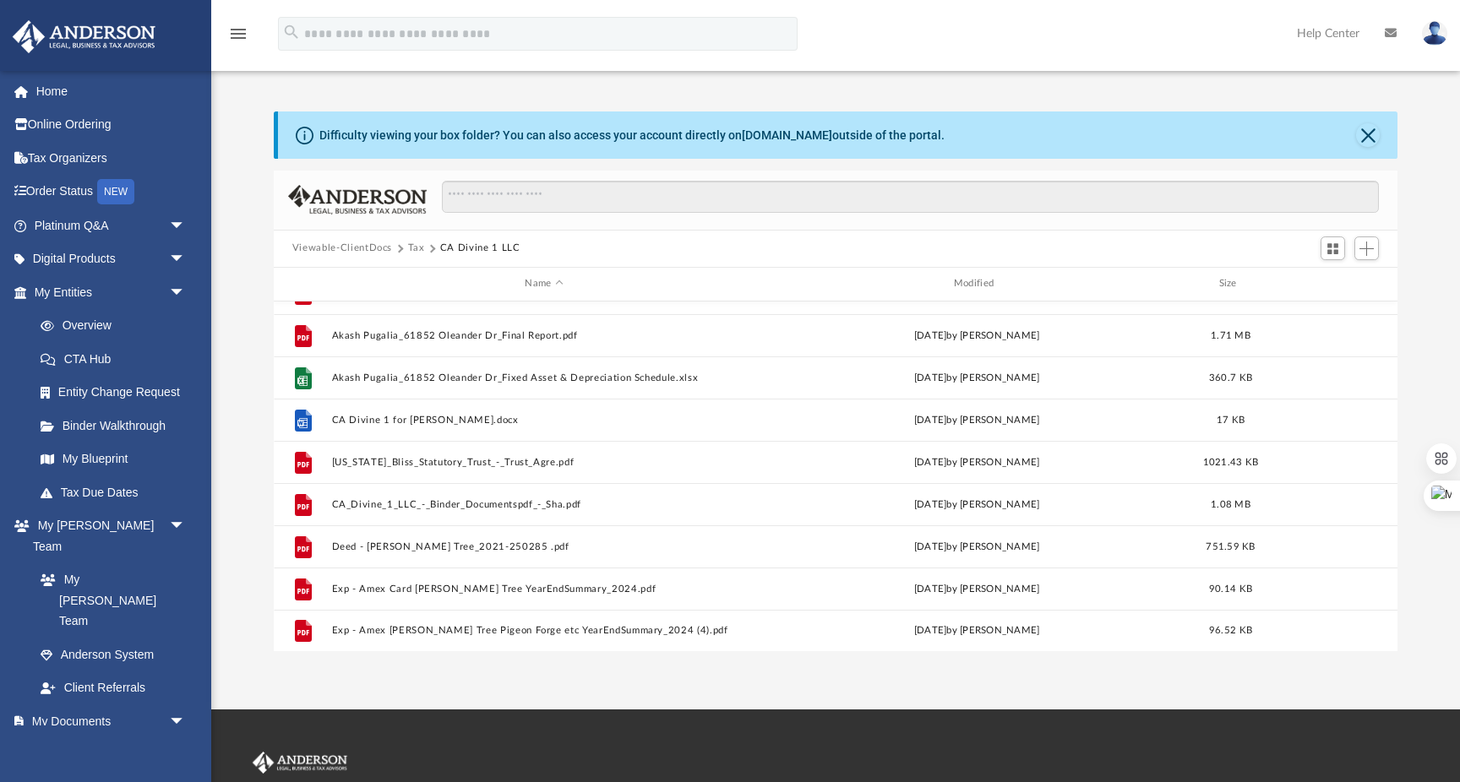
click at [410, 248] on button "Tax" at bounding box center [416, 248] width 17 height 15
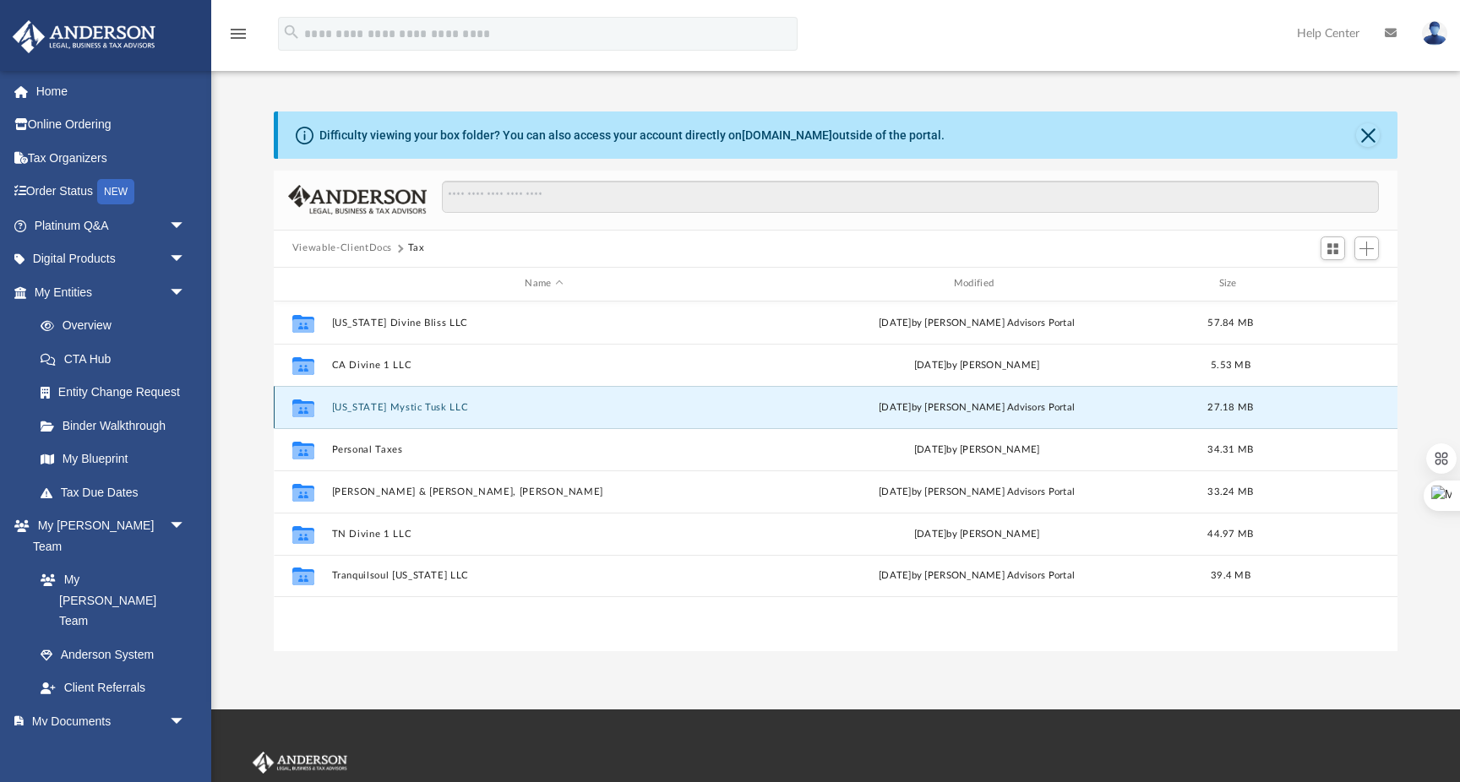
click at [372, 403] on button "[US_STATE] Mystic Tusk LLC" at bounding box center [543, 407] width 425 height 11
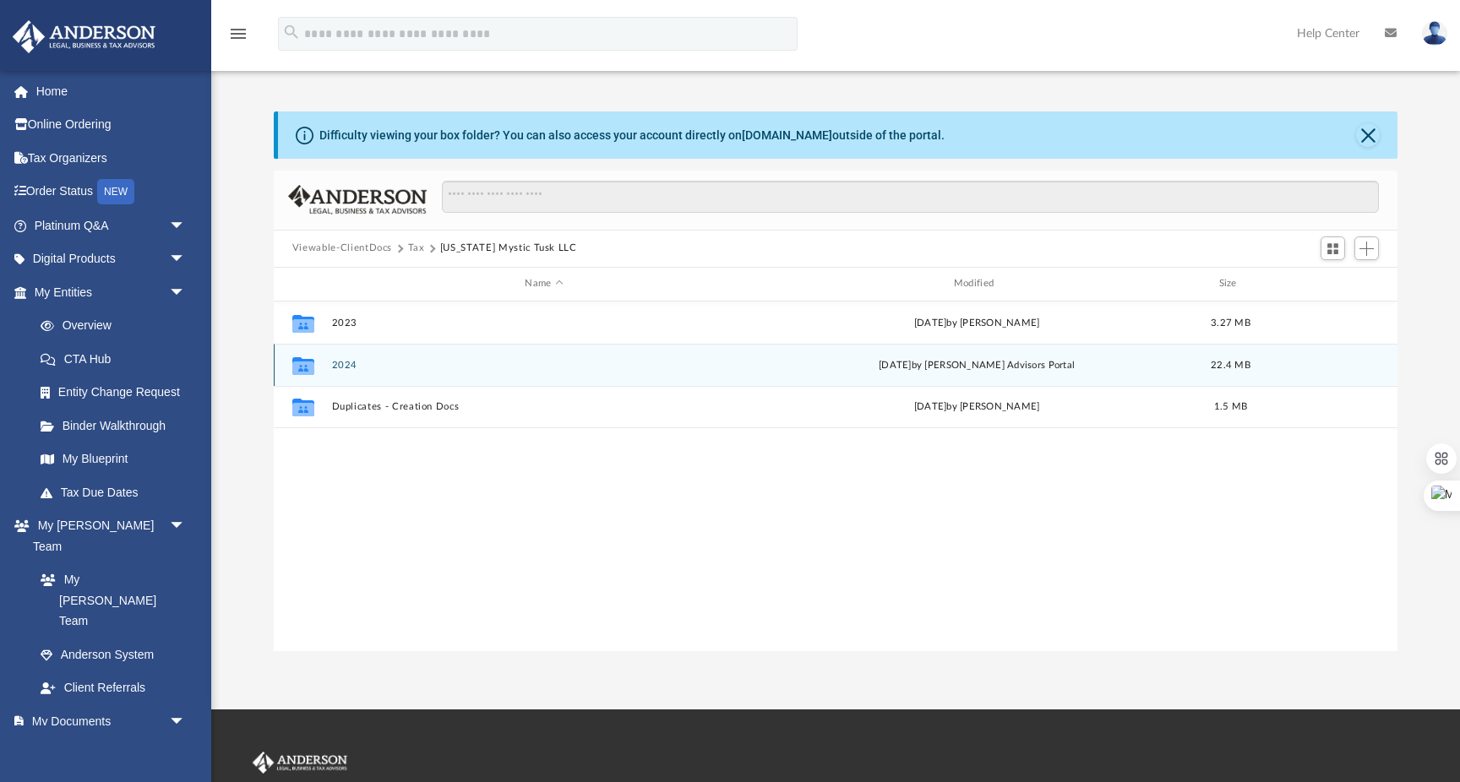
click at [352, 371] on div "Collaborated Folder 2024 [DATE] by [PERSON_NAME] Advisors Portal 22.4 MB" at bounding box center [836, 365] width 1124 height 42
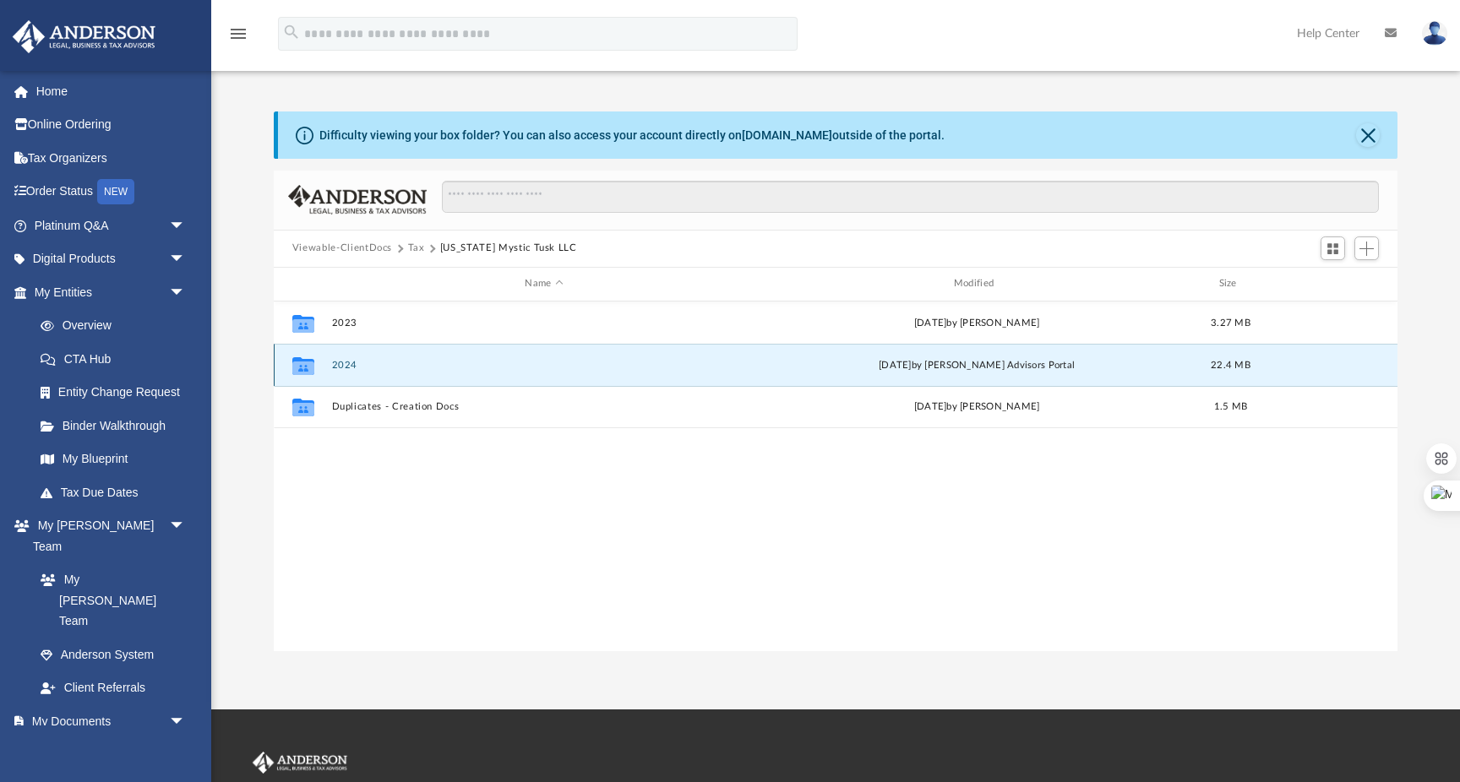
click at [351, 363] on button "2024" at bounding box center [543, 365] width 425 height 11
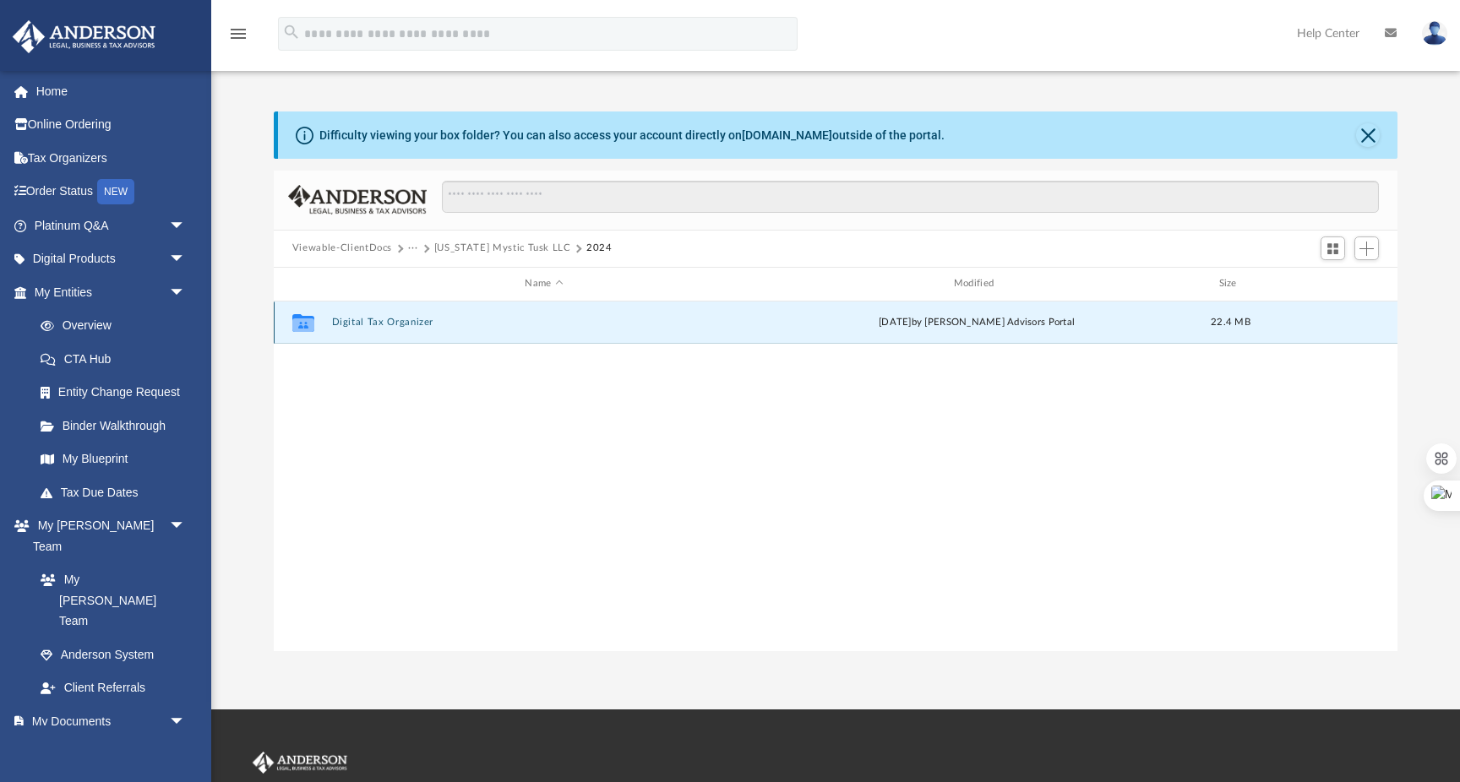
click at [407, 324] on button "Digital Tax Organizer" at bounding box center [543, 322] width 425 height 11
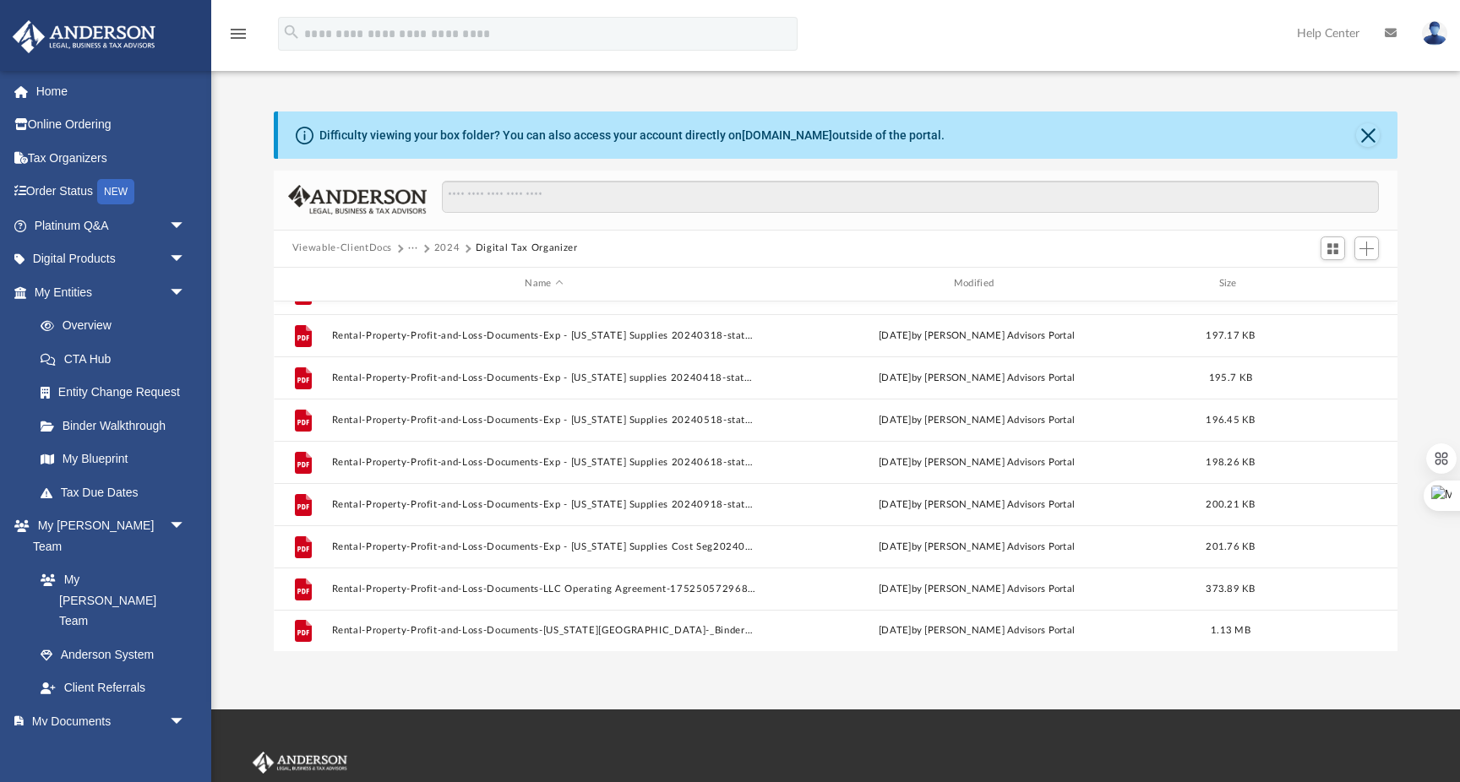
click at [444, 249] on button "2024" at bounding box center [447, 248] width 26 height 15
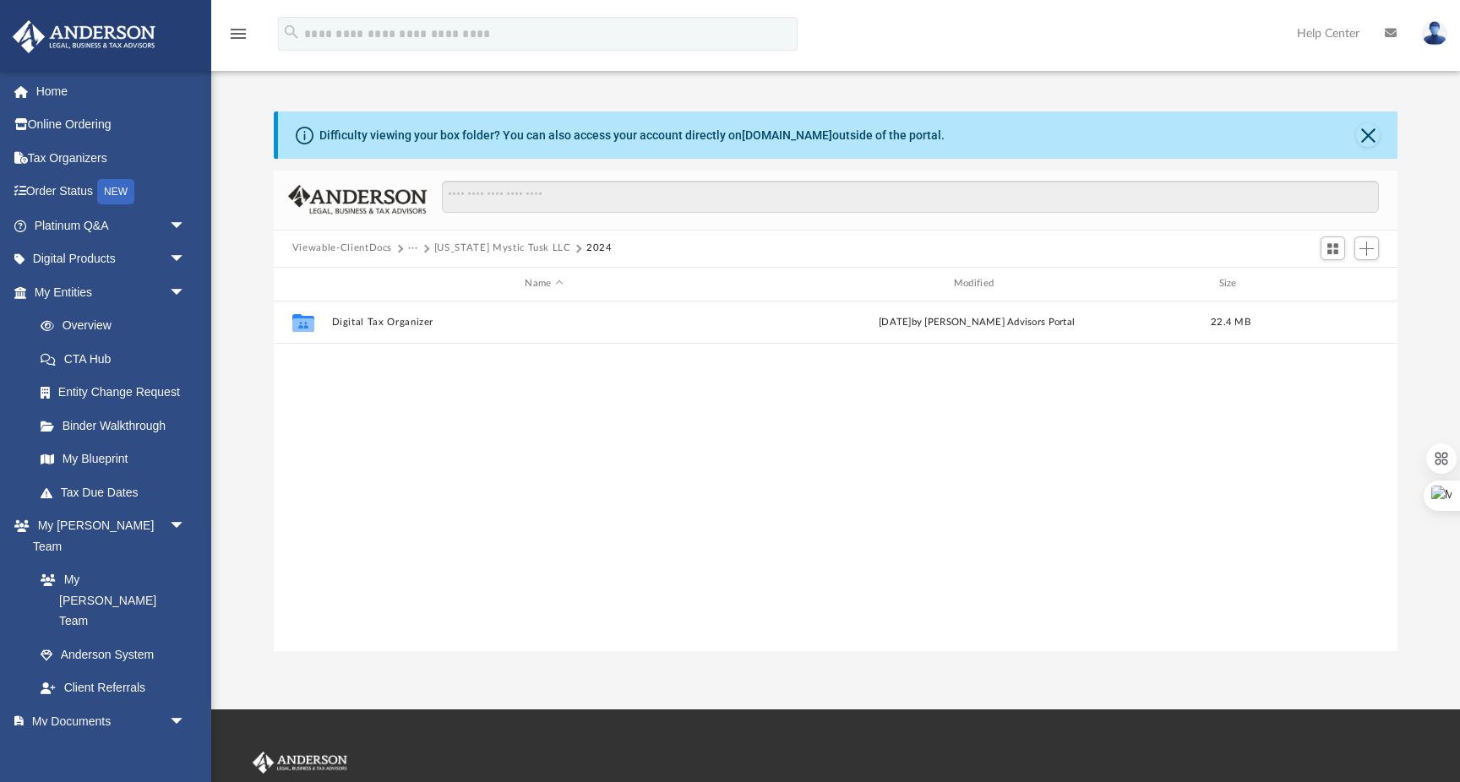
click at [444, 249] on button "[US_STATE] Mystic Tusk LLC" at bounding box center [502, 248] width 137 height 15
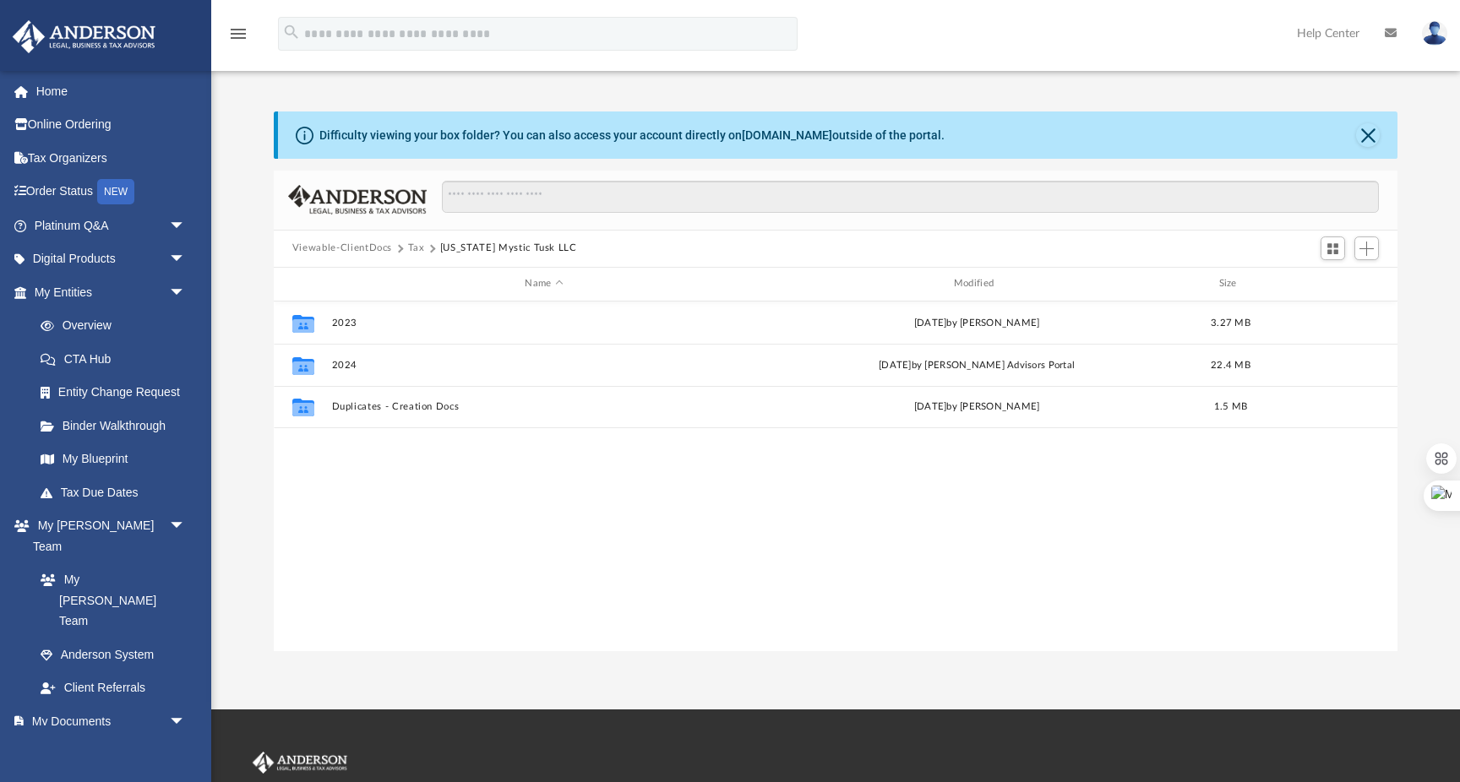
click at [422, 247] on span "Tax" at bounding box center [424, 248] width 32 height 15
click at [419, 248] on button "Tax" at bounding box center [416, 248] width 17 height 15
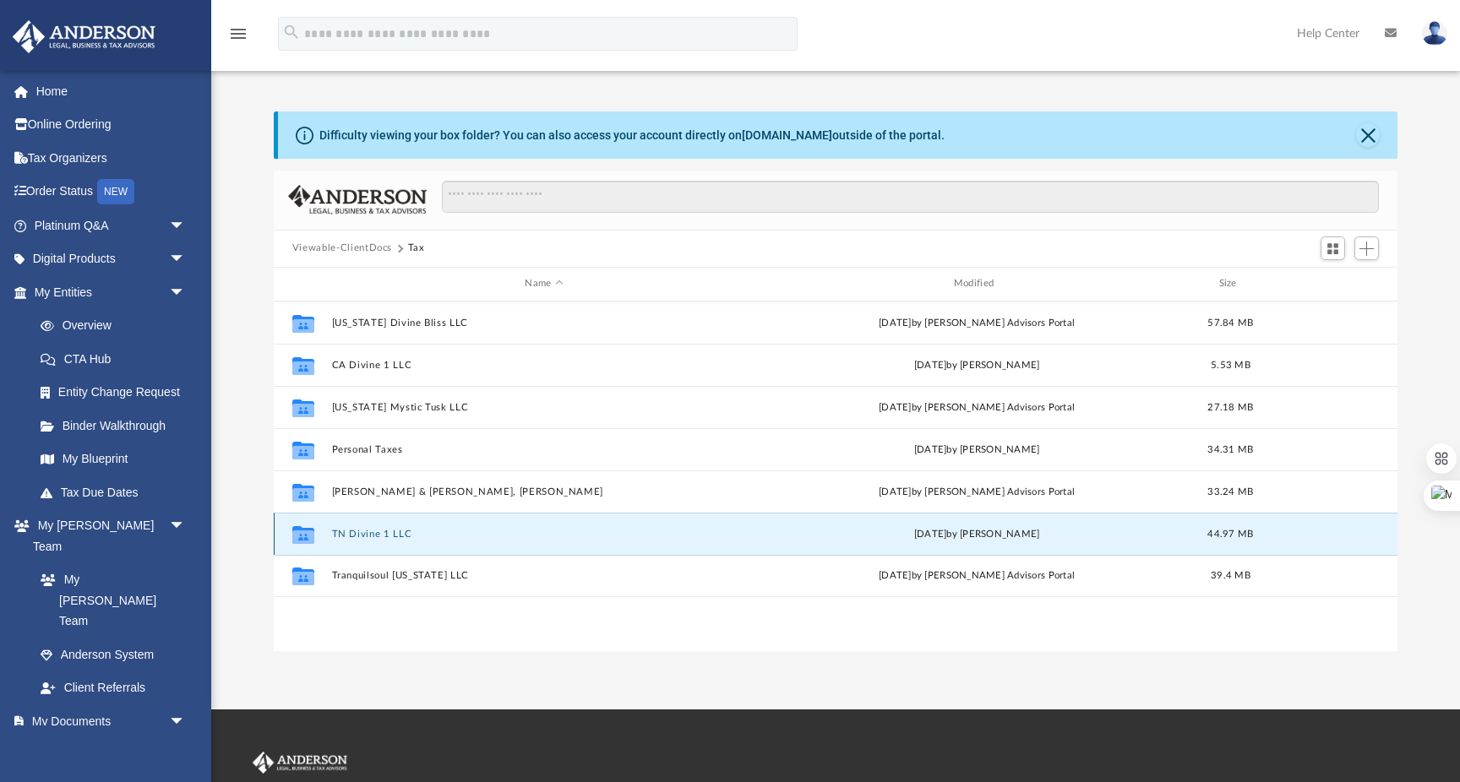
click at [379, 535] on button "TN Divine 1 LLC" at bounding box center [543, 534] width 425 height 11
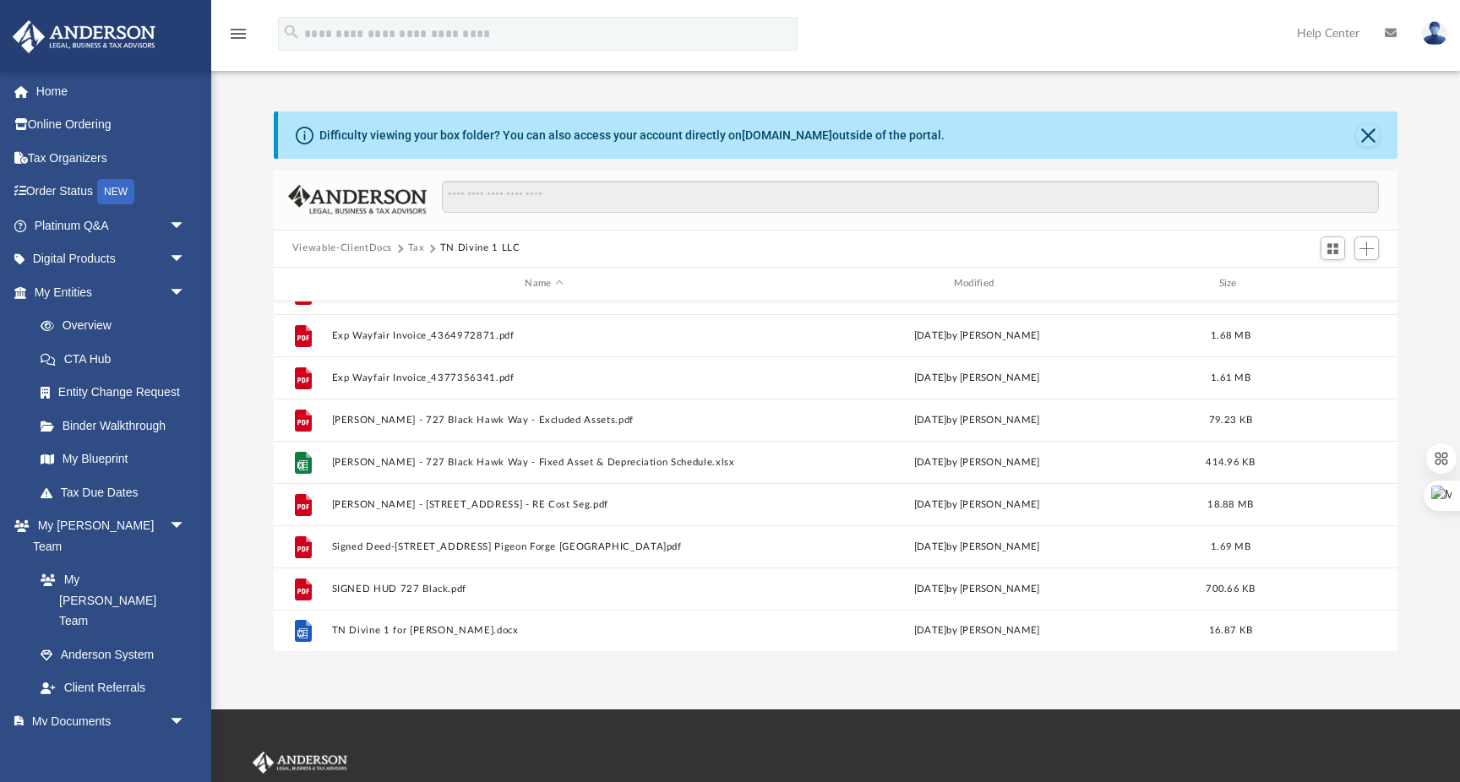
click at [414, 244] on button "Tax" at bounding box center [416, 248] width 17 height 15
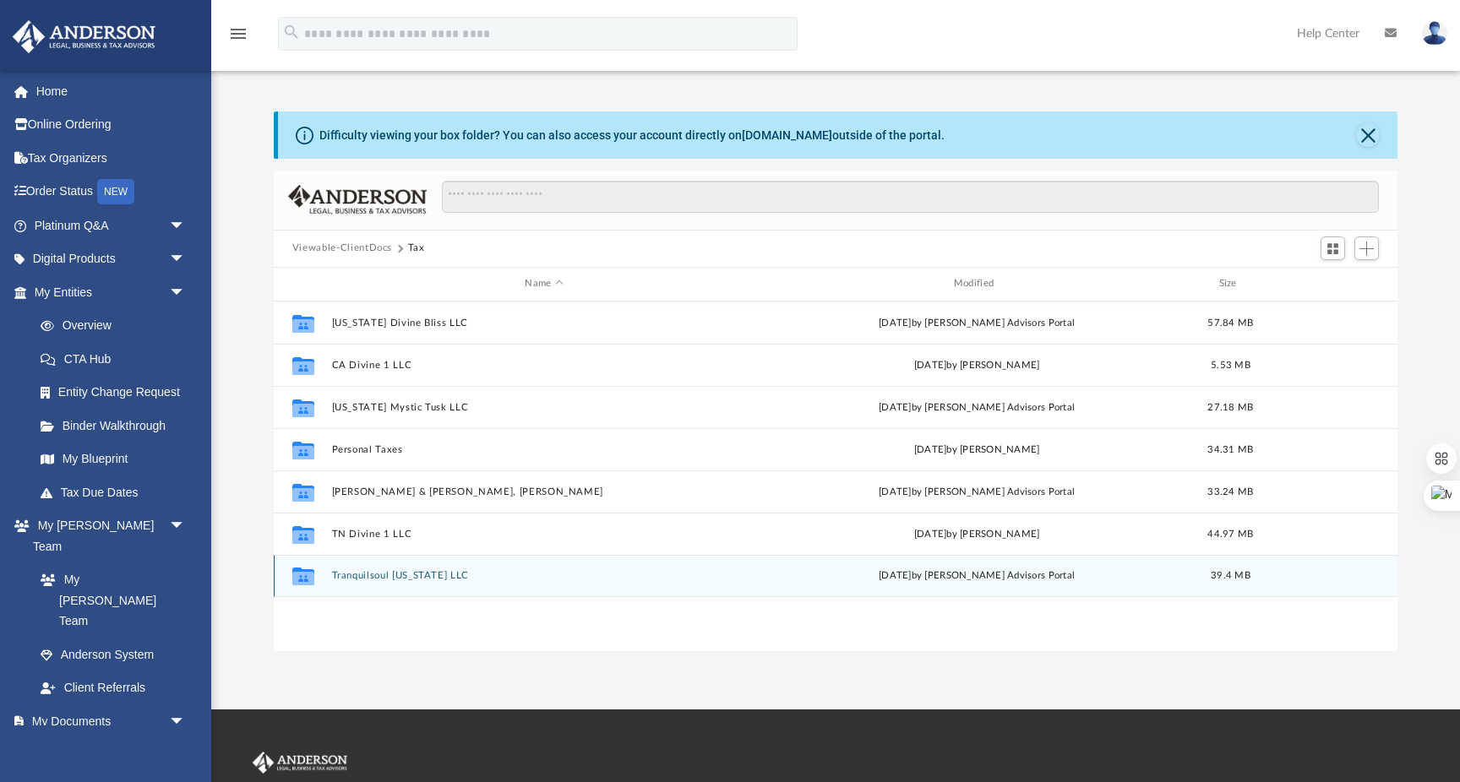
click at [377, 575] on button "Tranquilsoul [US_STATE] LLC" at bounding box center [543, 575] width 425 height 11
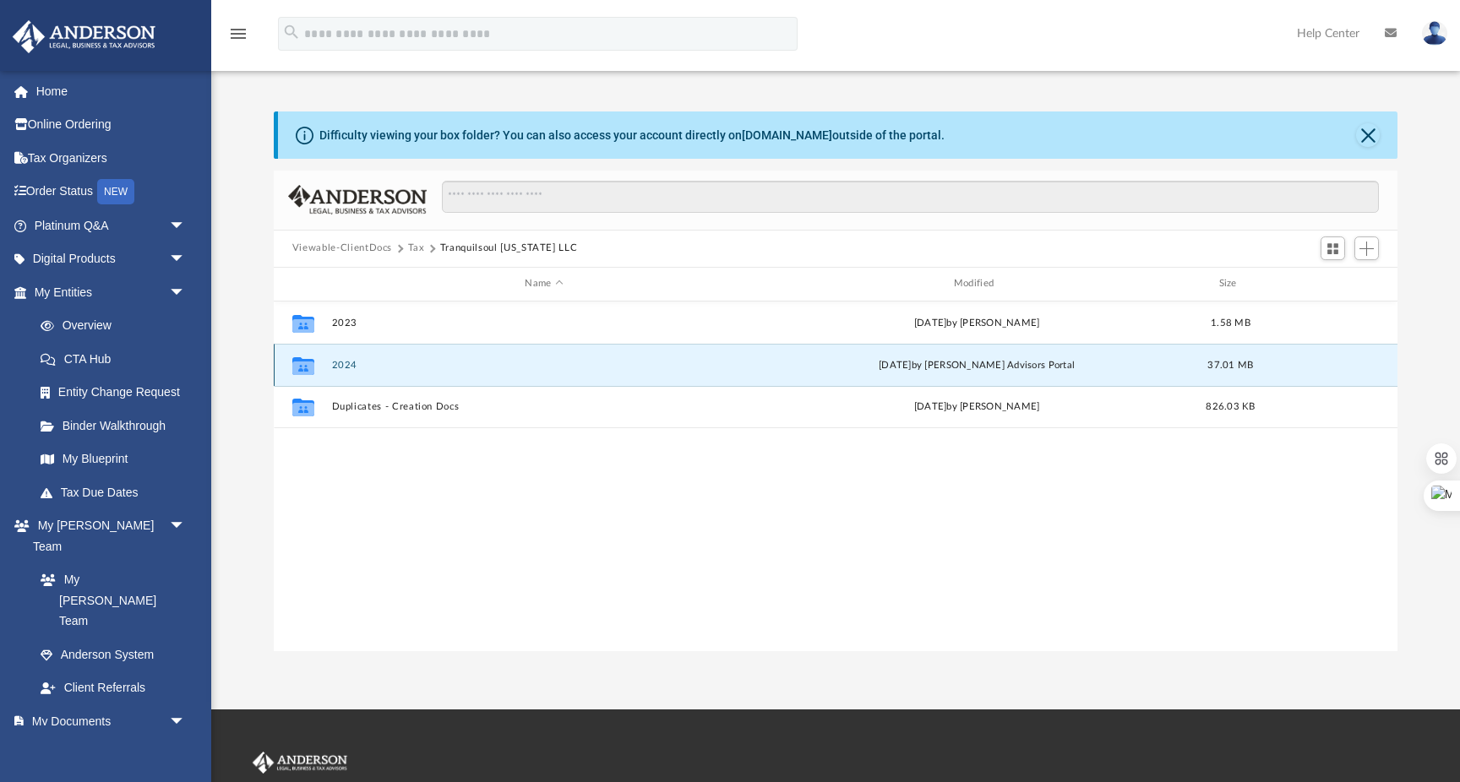
click at [345, 362] on button "2024" at bounding box center [543, 365] width 425 height 11
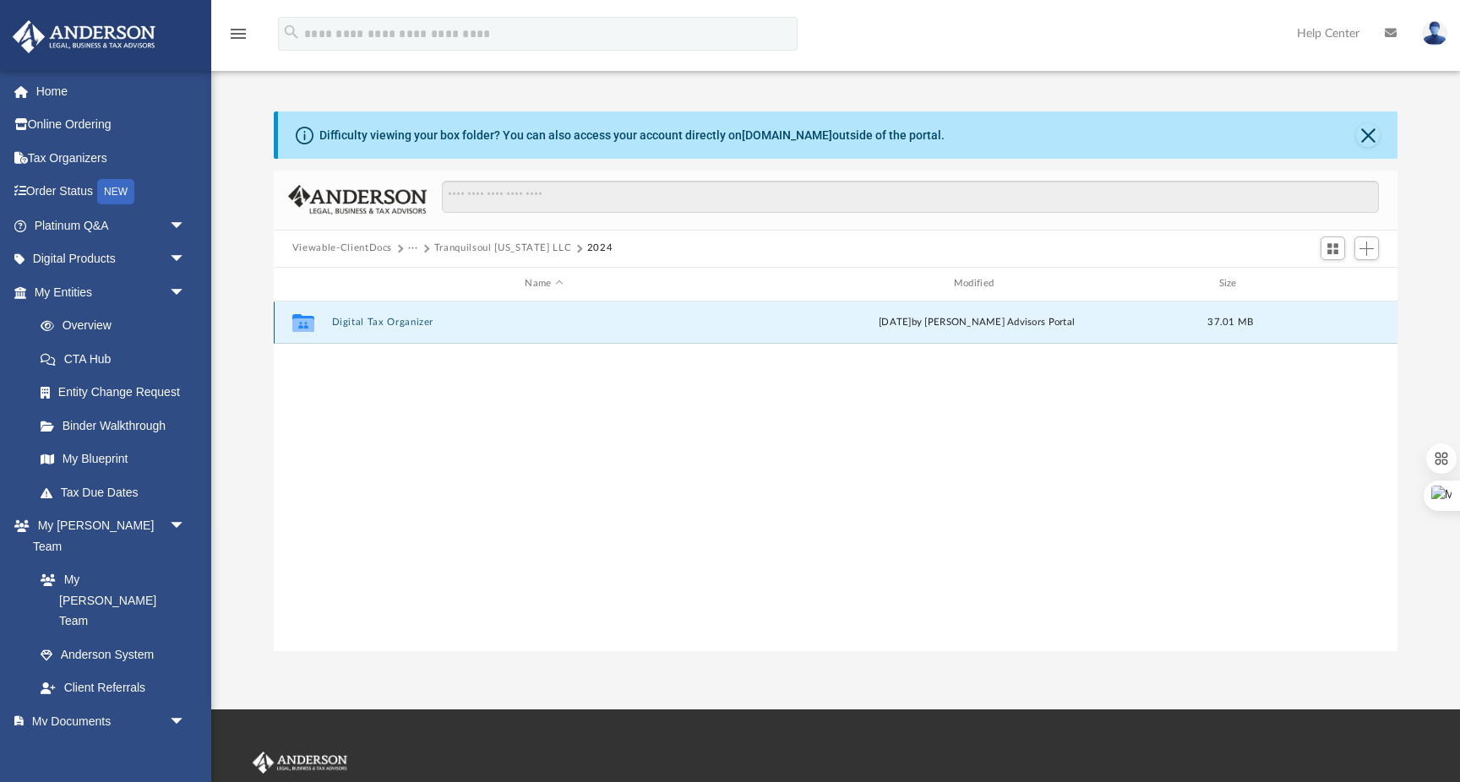
click at [384, 318] on button "Digital Tax Organizer" at bounding box center [543, 322] width 425 height 11
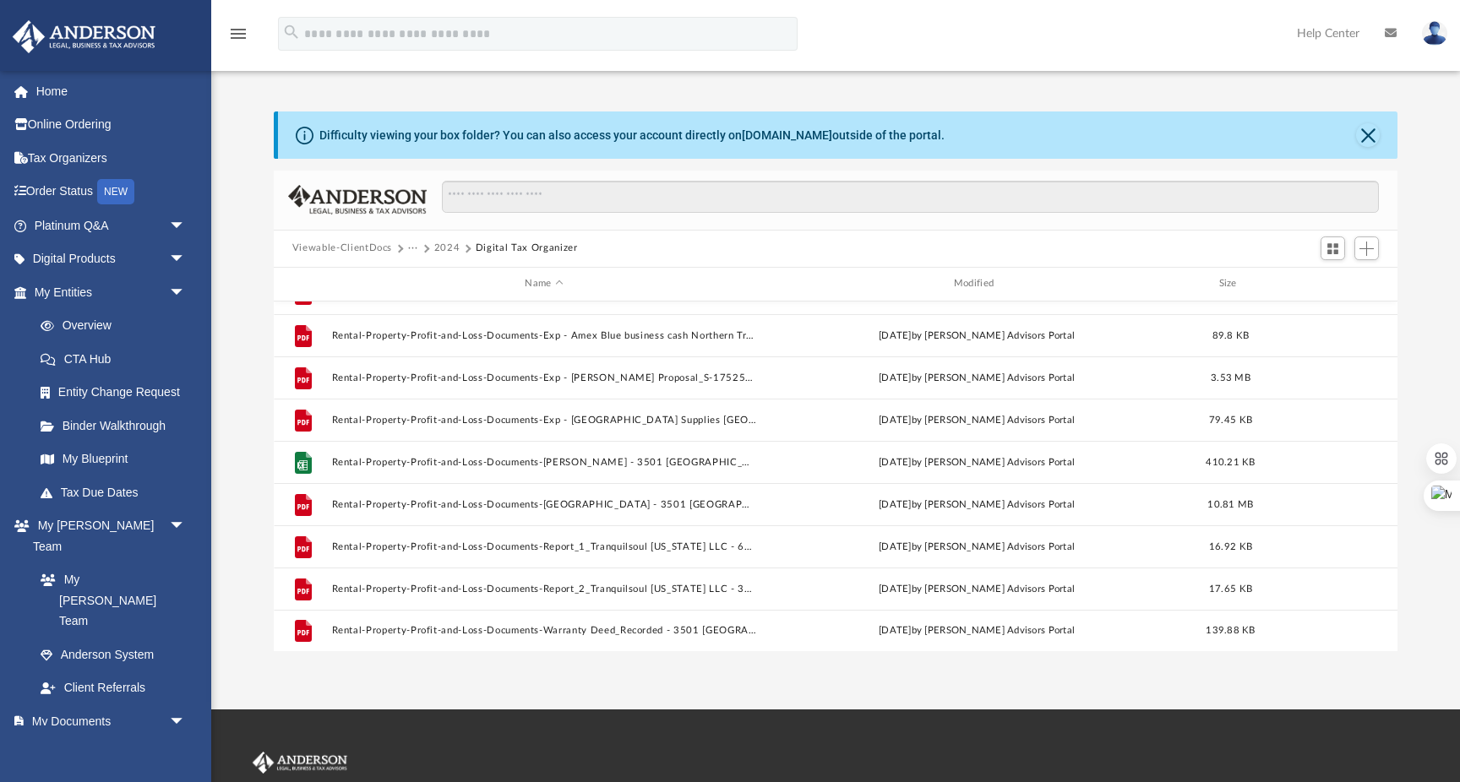
click at [438, 248] on button "2024" at bounding box center [447, 248] width 26 height 15
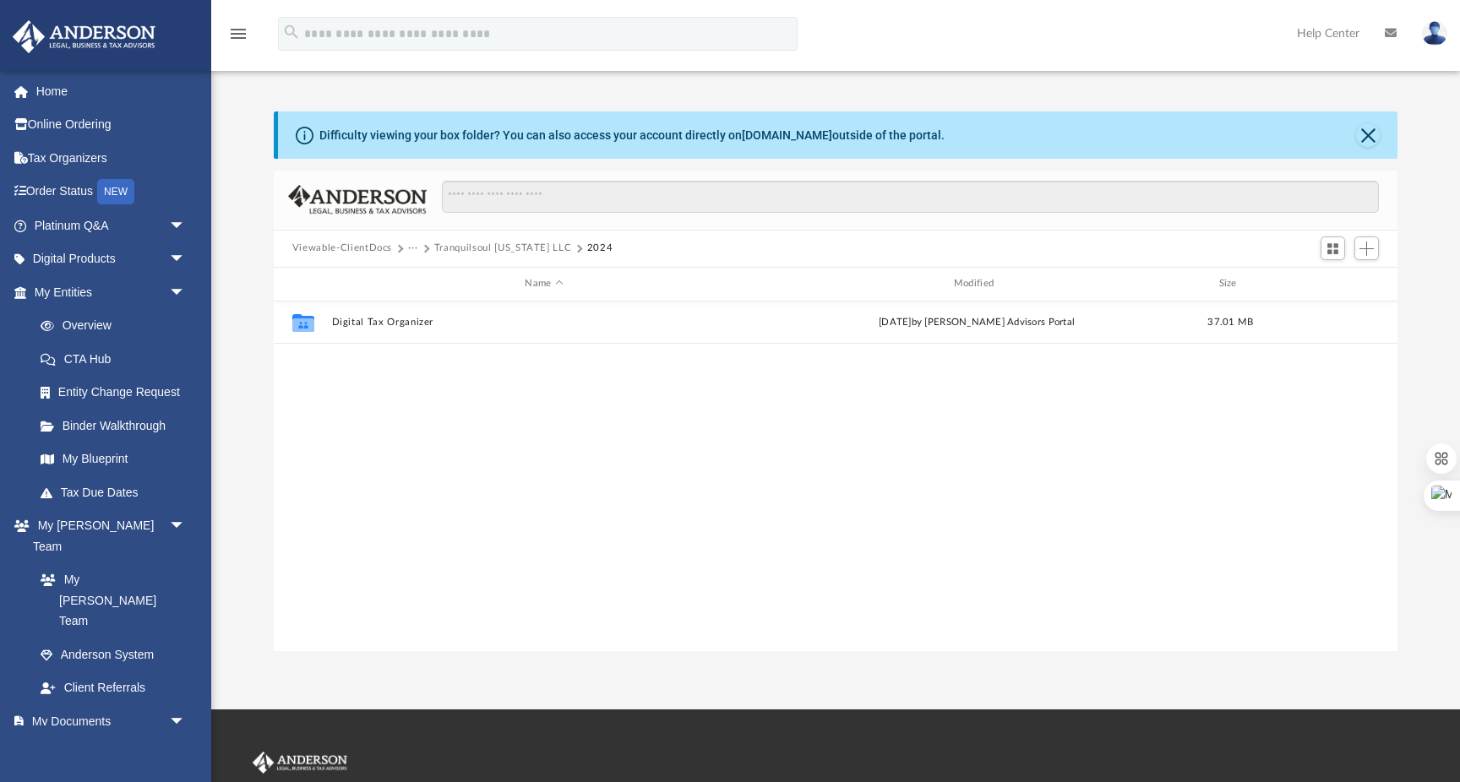
click at [445, 250] on button "Tranquilsoul [US_STATE] LLC" at bounding box center [503, 248] width 138 height 15
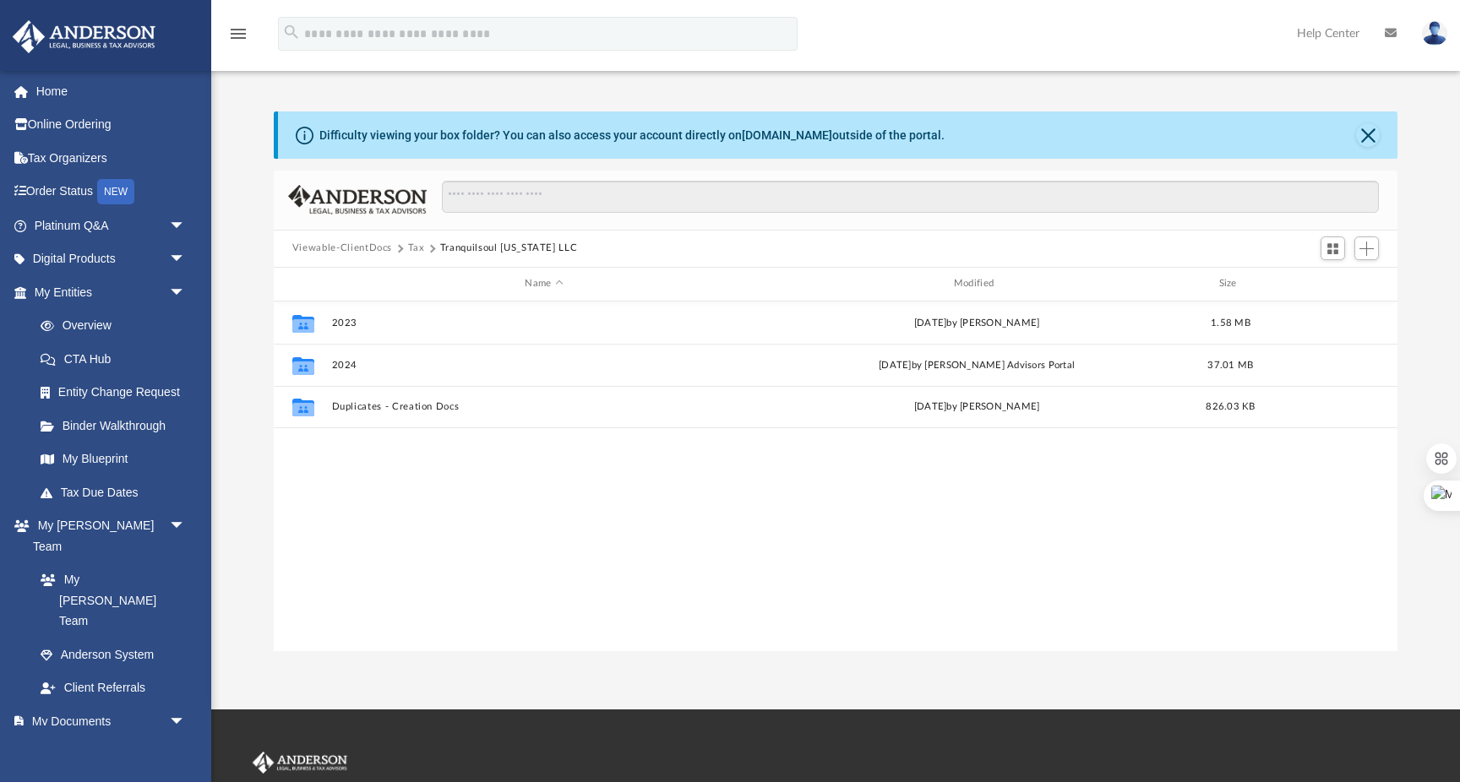
click at [422, 251] on button "Tax" at bounding box center [416, 248] width 17 height 15
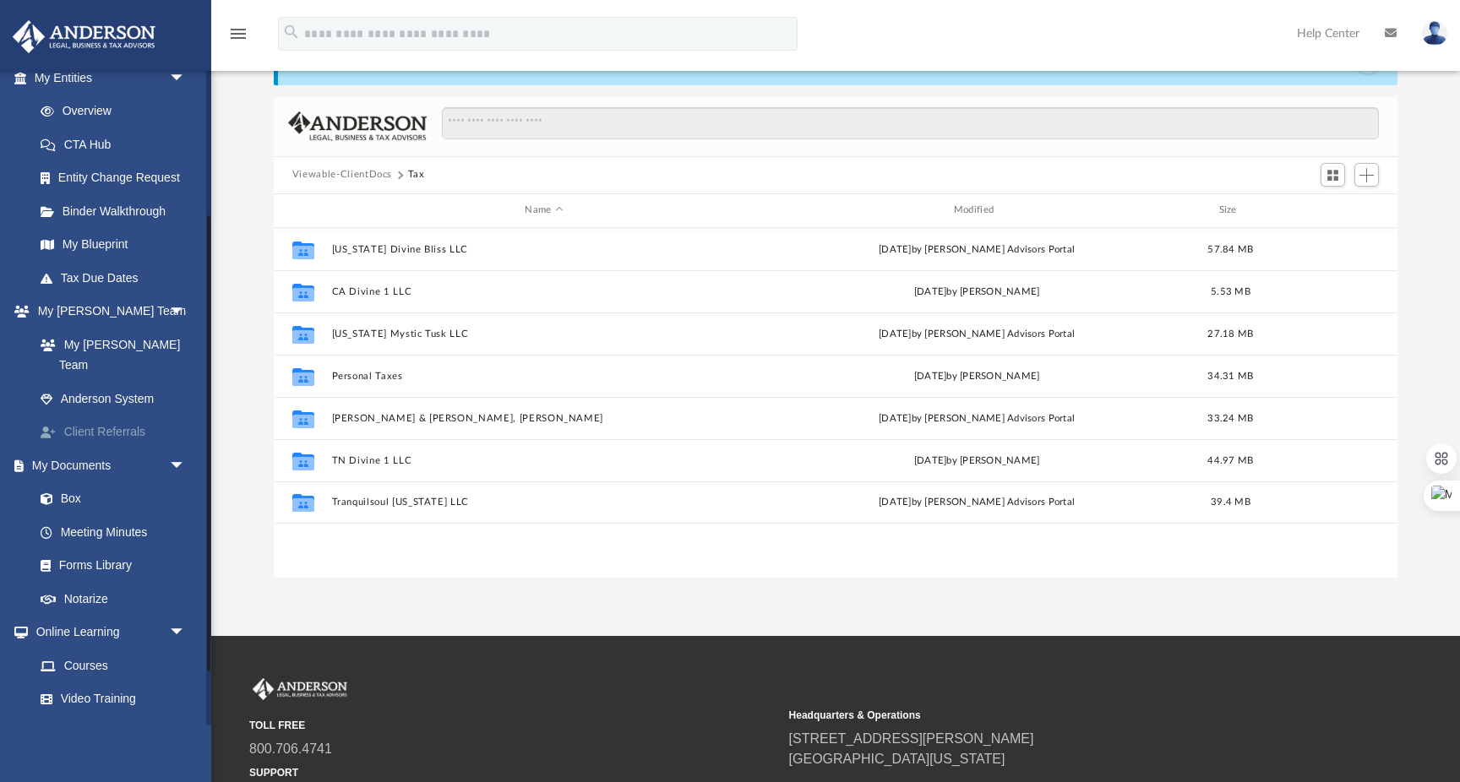
scroll to position [226, 0]
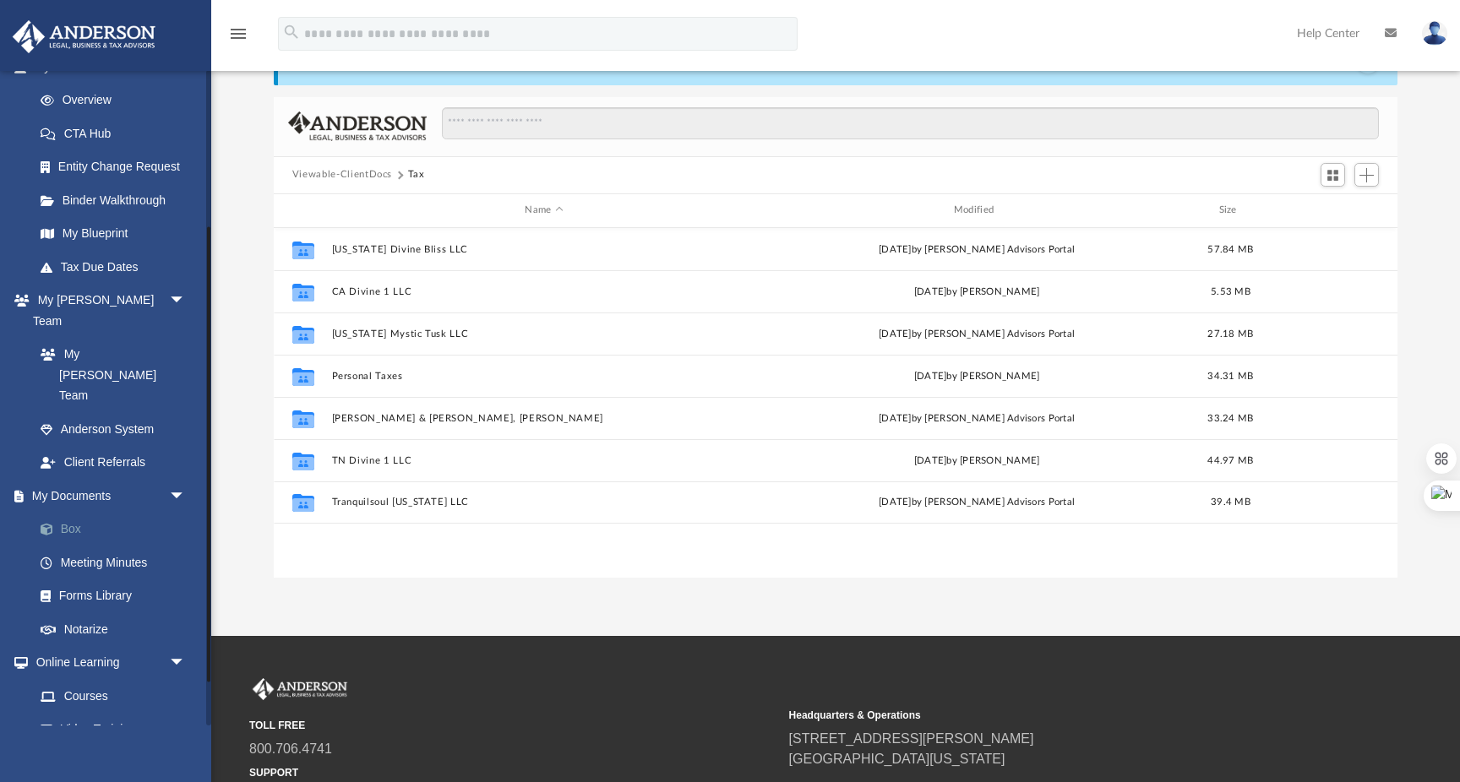
click at [73, 513] on link "Box" at bounding box center [118, 530] width 188 height 34
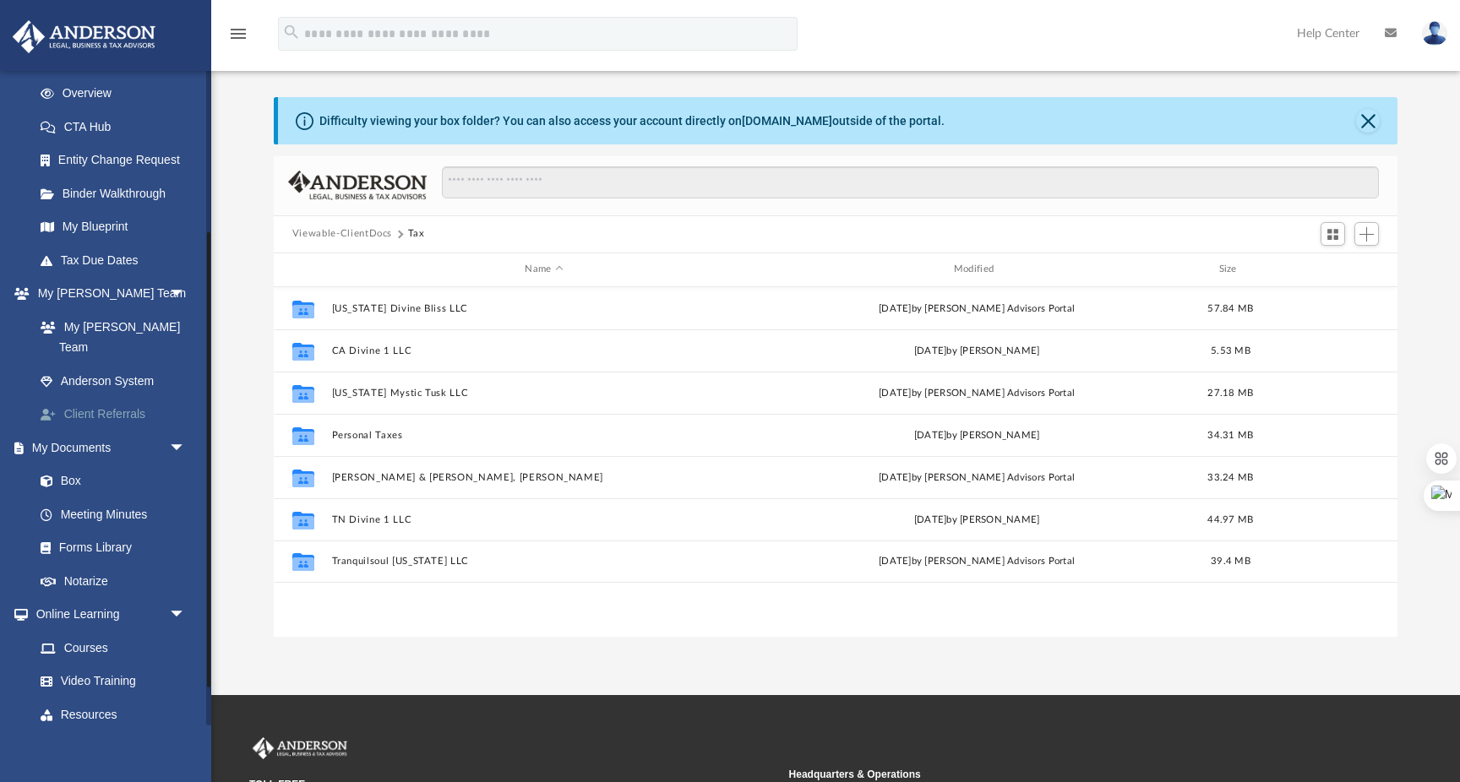
scroll to position [233, 0]
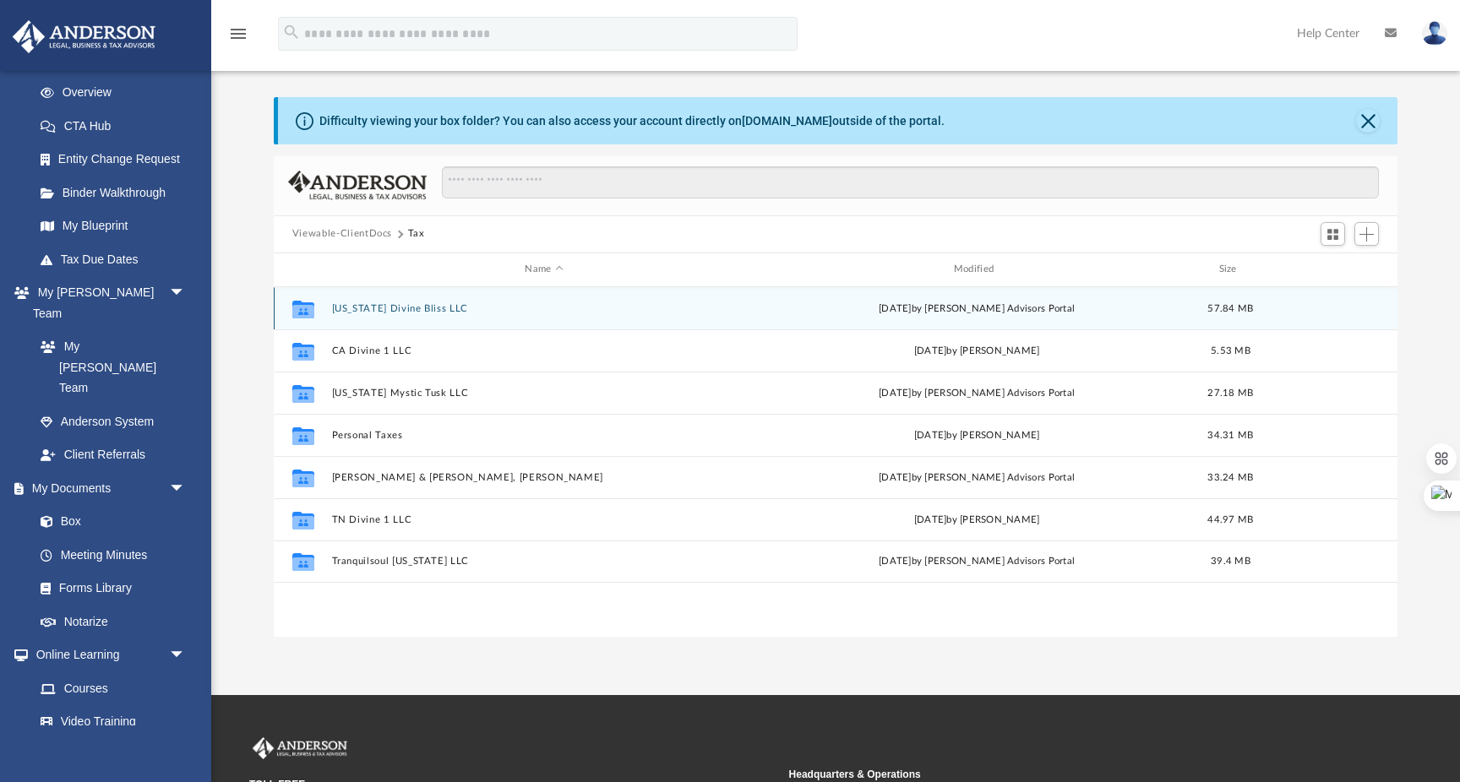
click at [373, 306] on button "[US_STATE] Divine Bliss LLC" at bounding box center [543, 308] width 425 height 11
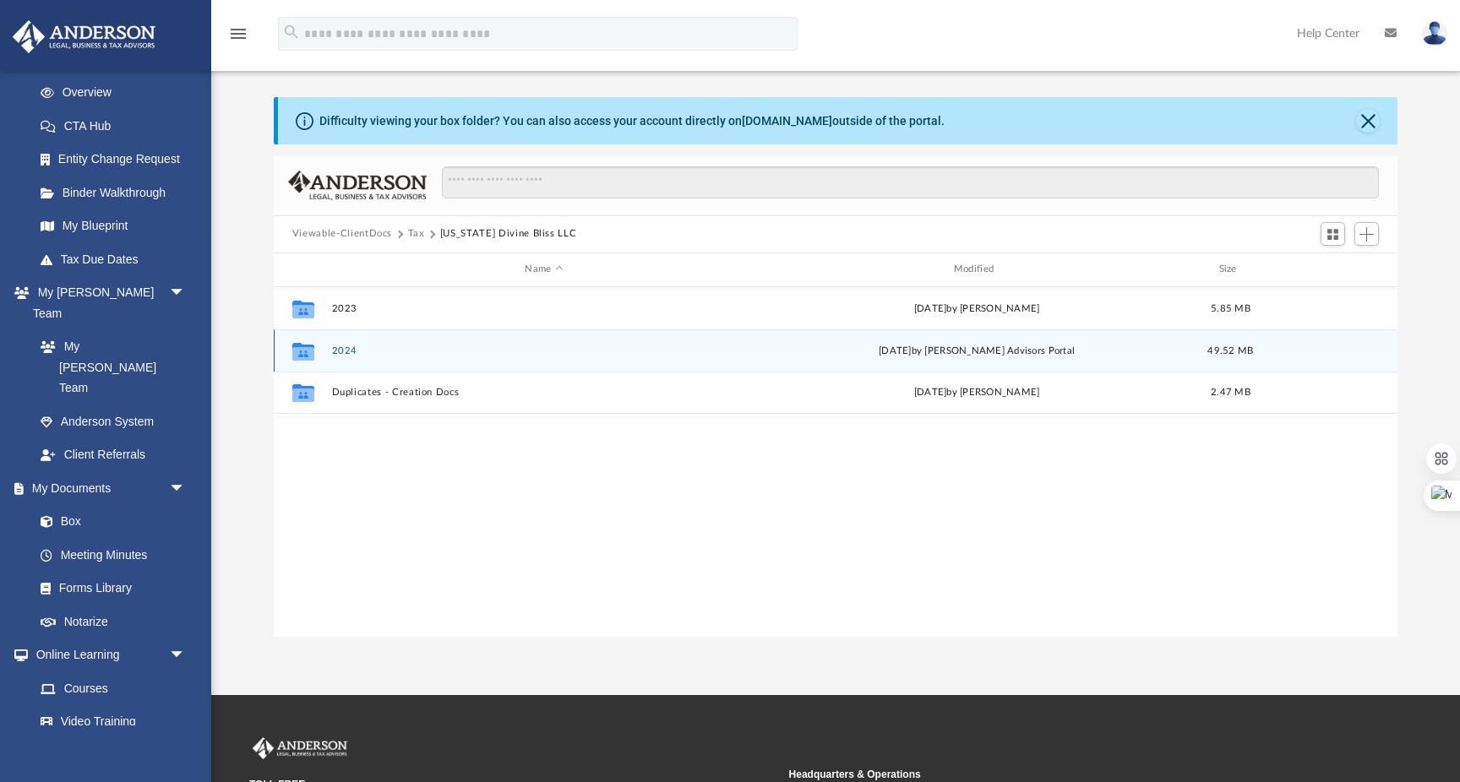
click at [346, 359] on div "Collaborated Folder 2024 [DATE] by [PERSON_NAME] Advisors Portal 49.52 MB" at bounding box center [836, 350] width 1124 height 42
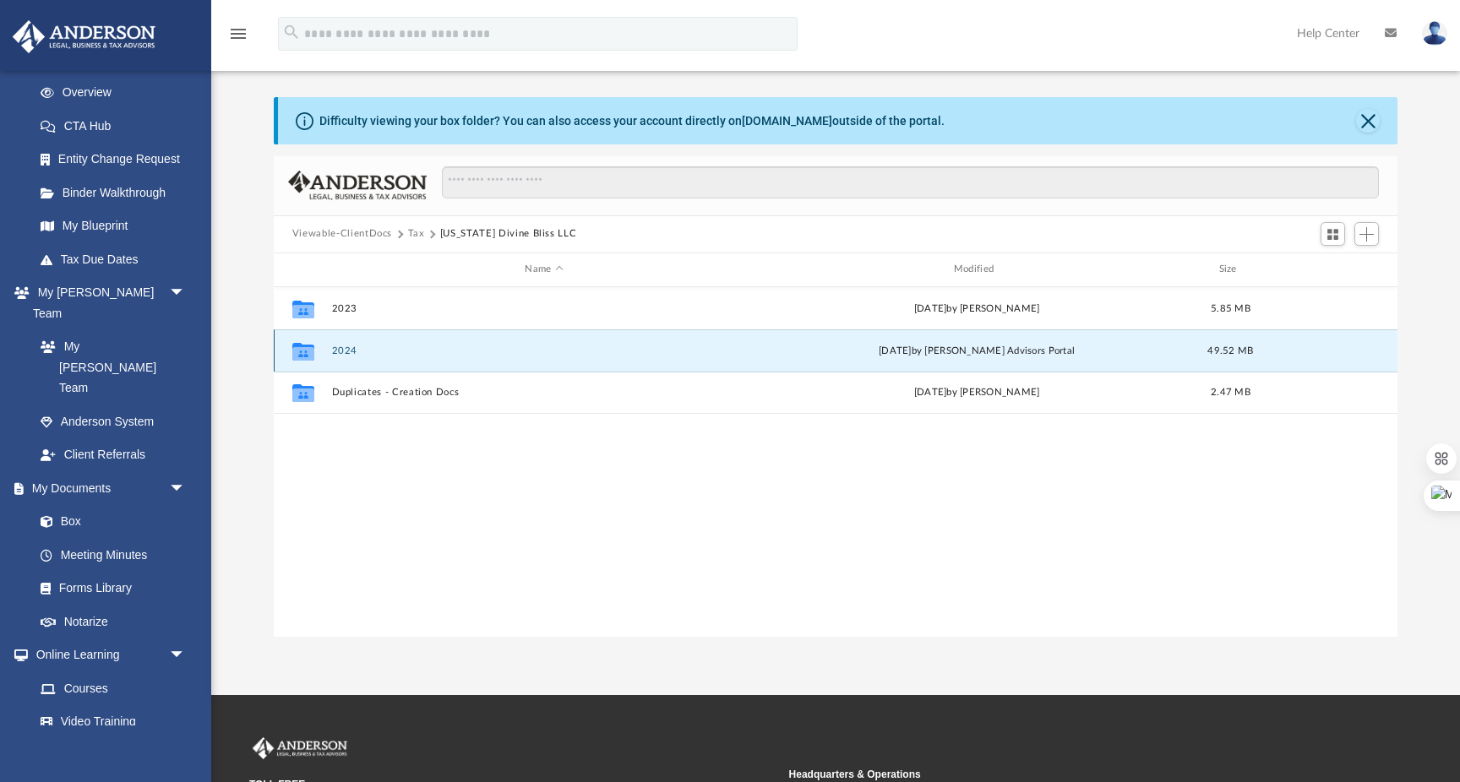
click at [350, 344] on div "Collaborated Folder 2024 [DATE] by [PERSON_NAME] Advisors Portal 49.52 MB" at bounding box center [836, 350] width 1124 height 42
click at [348, 348] on button "2024" at bounding box center [543, 351] width 425 height 11
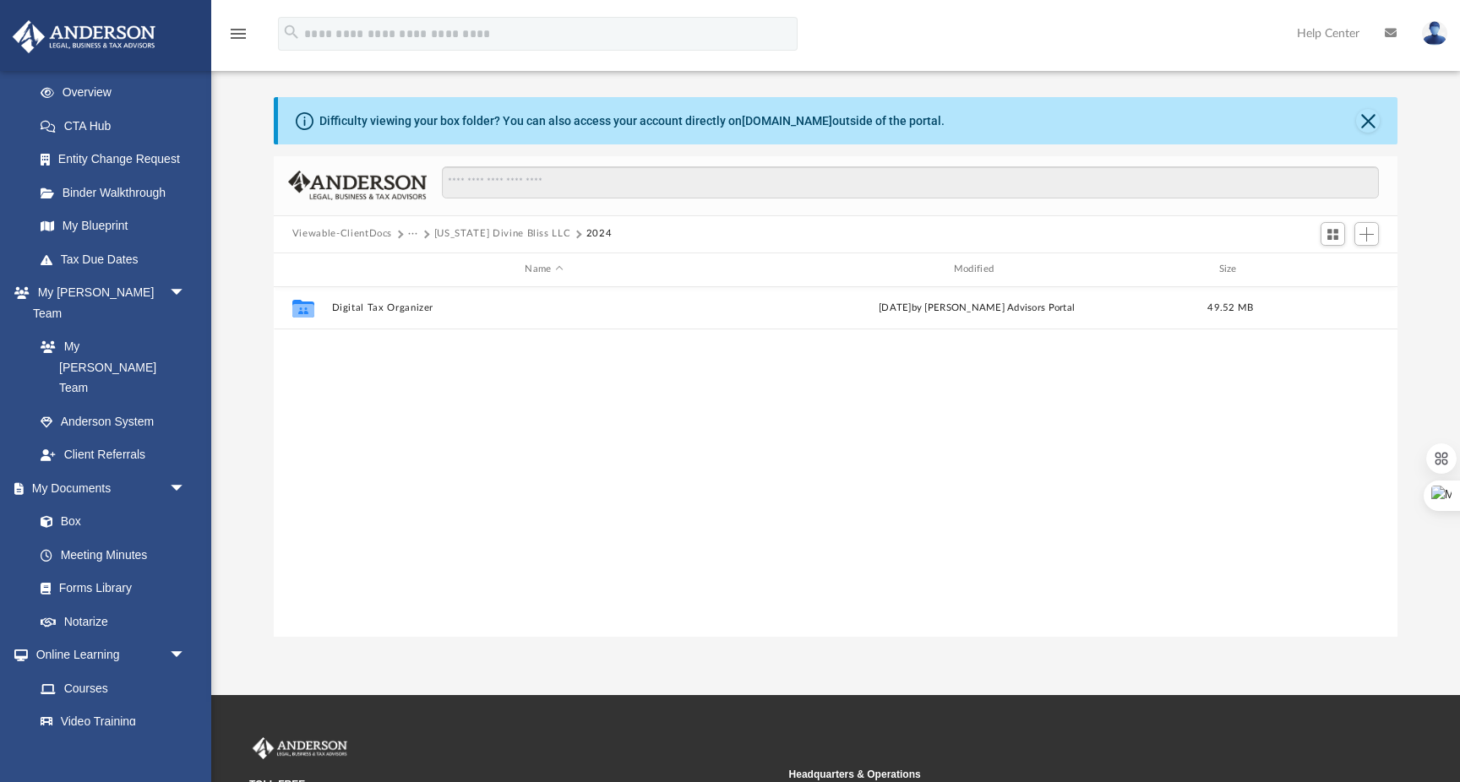
click at [451, 231] on button "[US_STATE] Divine Bliss LLC" at bounding box center [502, 233] width 137 height 15
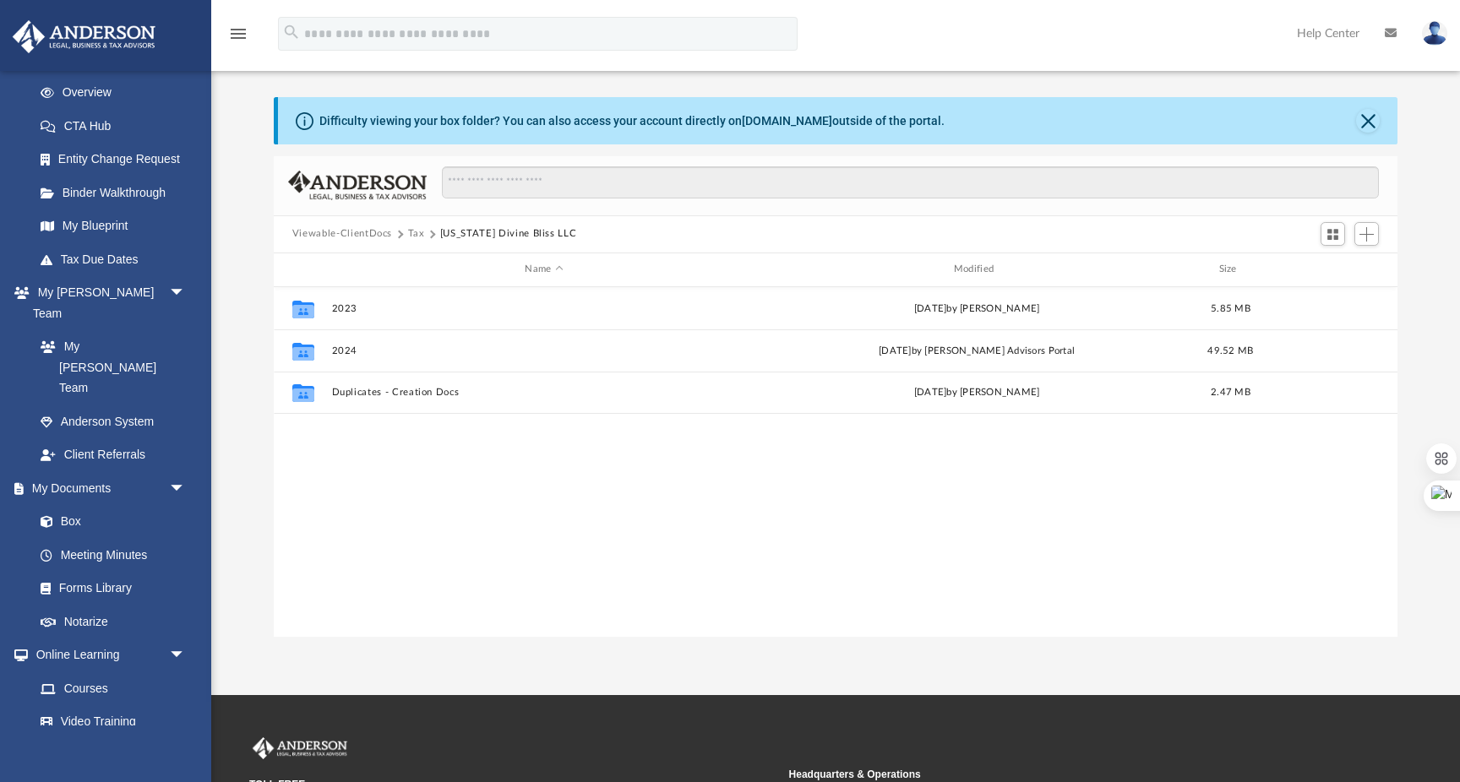
click at [399, 228] on span "Viewable-ClientDocs" at bounding box center [350, 233] width 116 height 15
click at [409, 231] on button "Tax" at bounding box center [416, 233] width 17 height 15
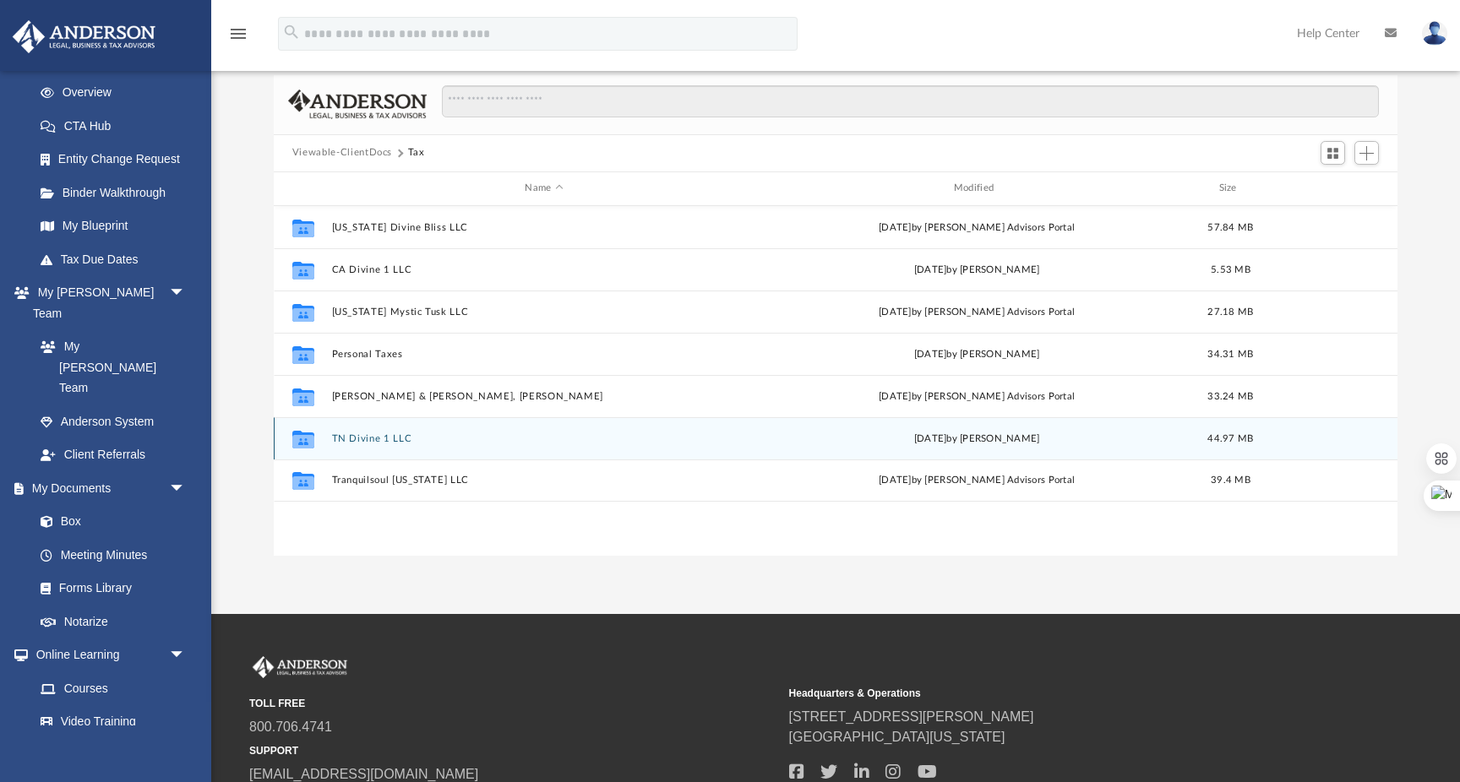
scroll to position [135, 0]
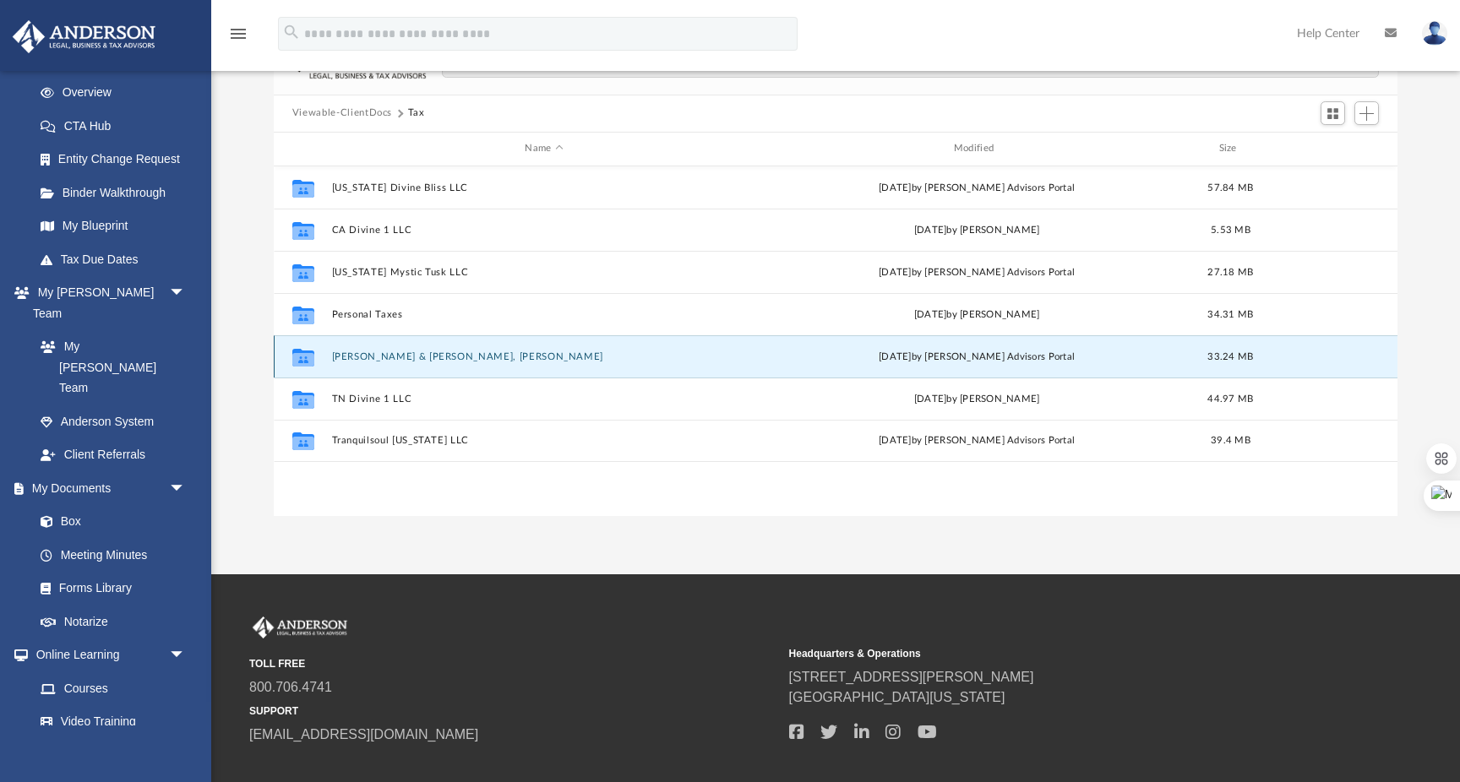
click at [384, 360] on button "[PERSON_NAME] & [PERSON_NAME], [PERSON_NAME]" at bounding box center [543, 356] width 425 height 11
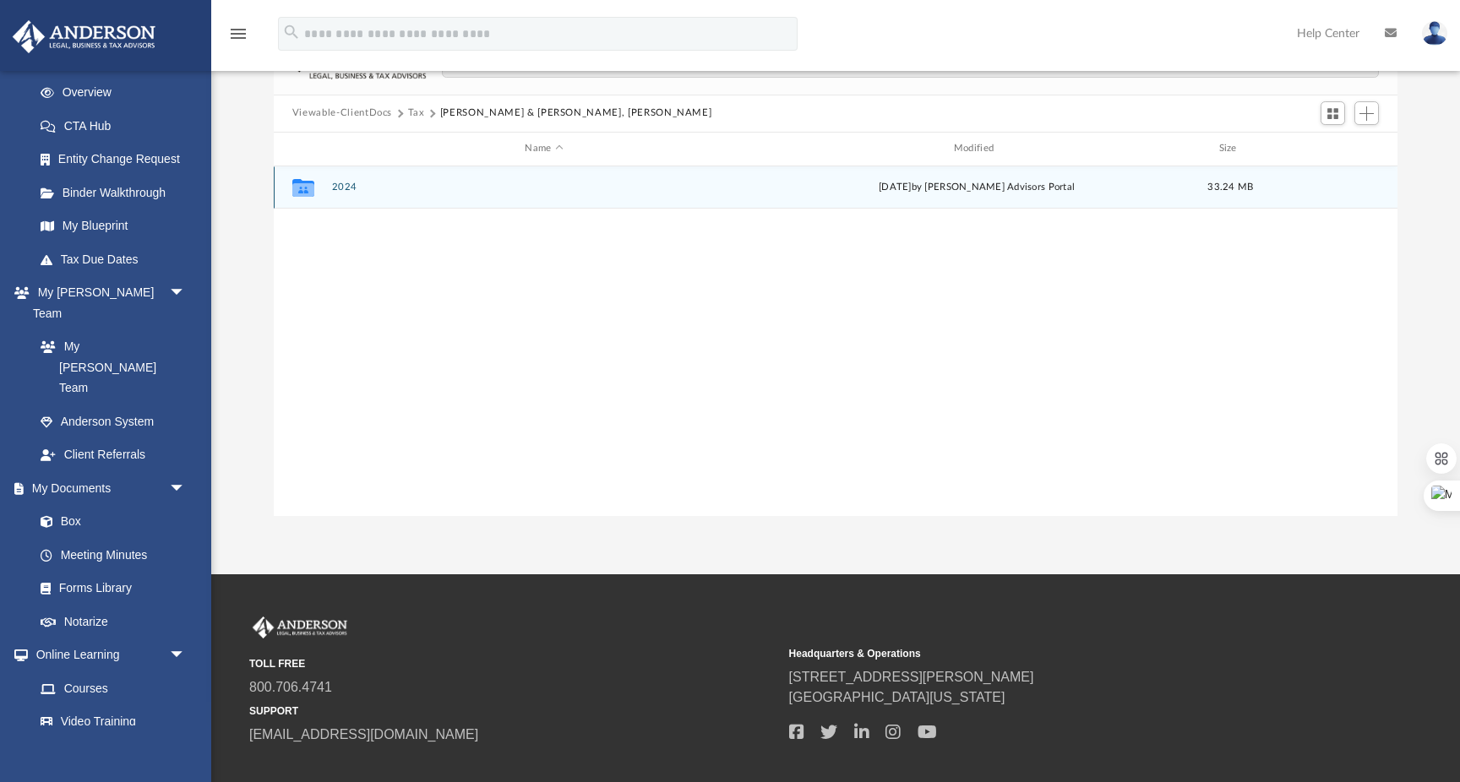
click at [346, 182] on button "2024" at bounding box center [543, 187] width 425 height 11
click at [361, 186] on button "Digital Tax Organizer" at bounding box center [543, 187] width 425 height 11
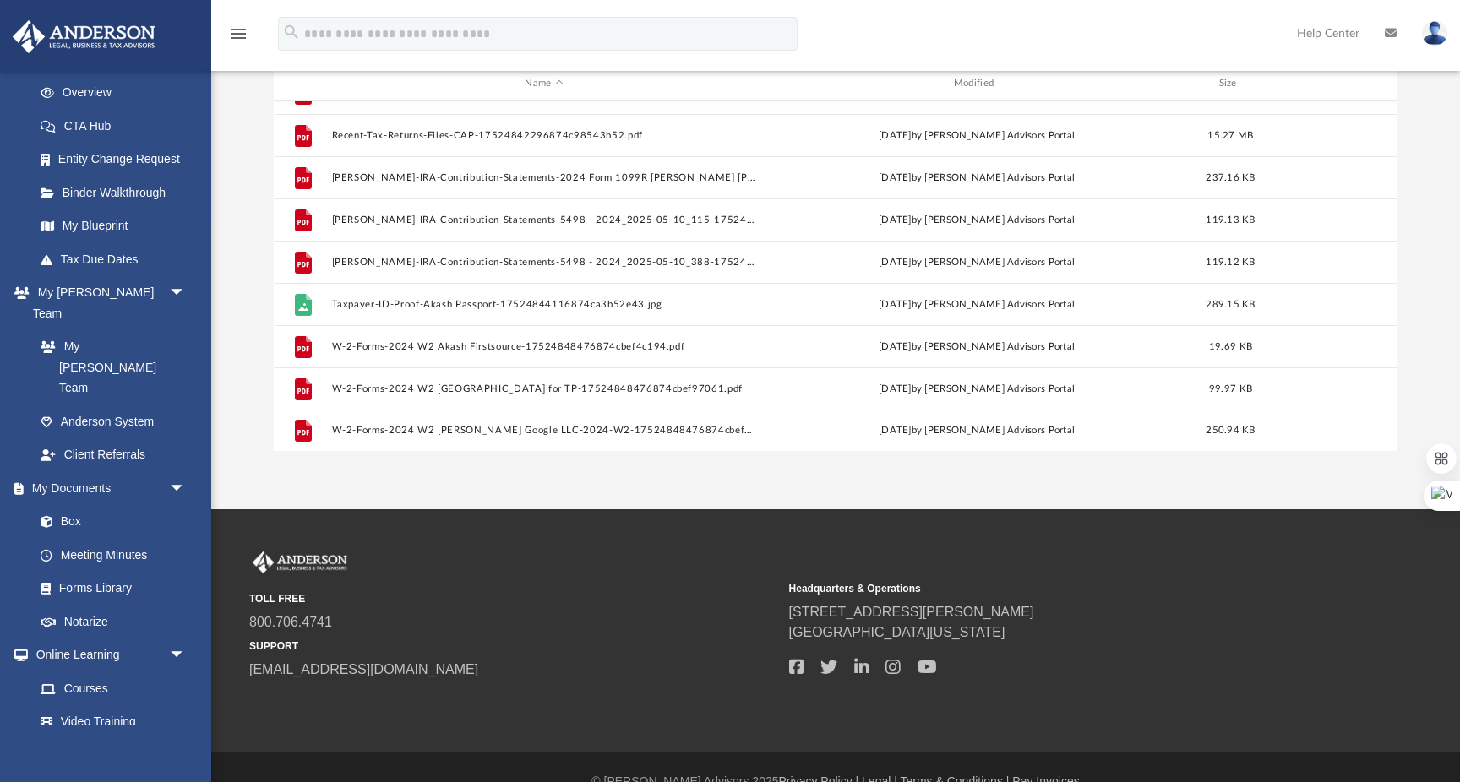
scroll to position [204, 0]
